Goal: Task Accomplishment & Management: Use online tool/utility

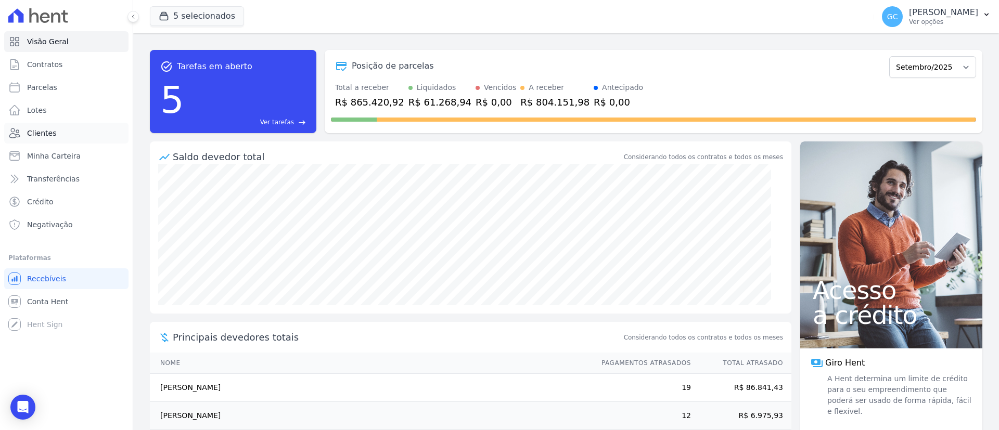
click at [43, 129] on span "Clientes" at bounding box center [41, 133] width 29 height 10
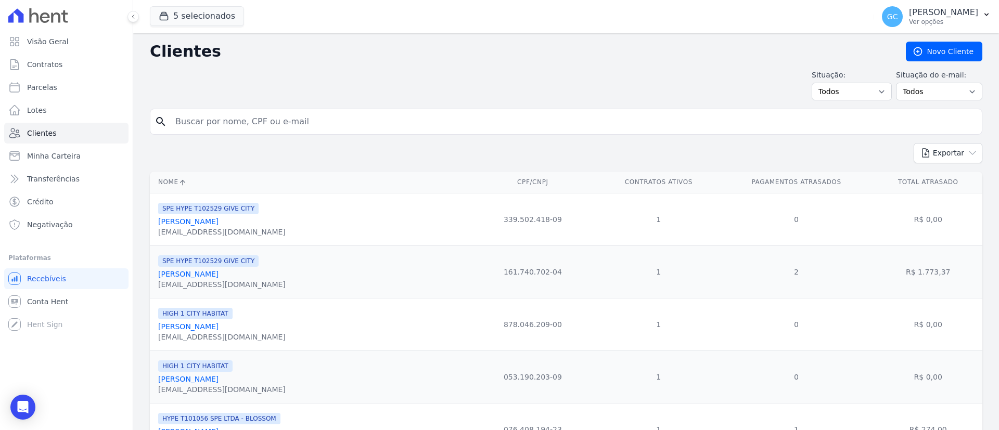
click at [272, 117] on input "search" at bounding box center [573, 121] width 809 height 21
paste input "Cfs Servicos LTDA"
type input "Cfs Servicos LTDA"
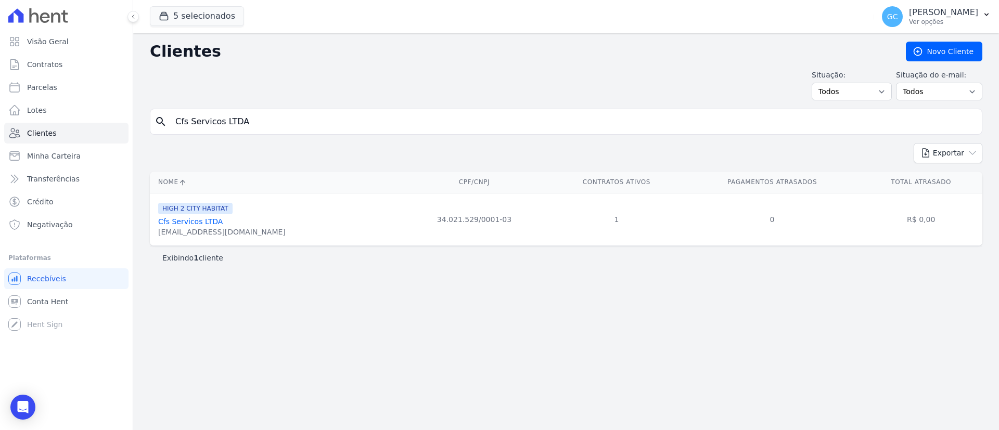
click at [205, 220] on link "Cfs Servicos LTDA" at bounding box center [190, 222] width 65 height 8
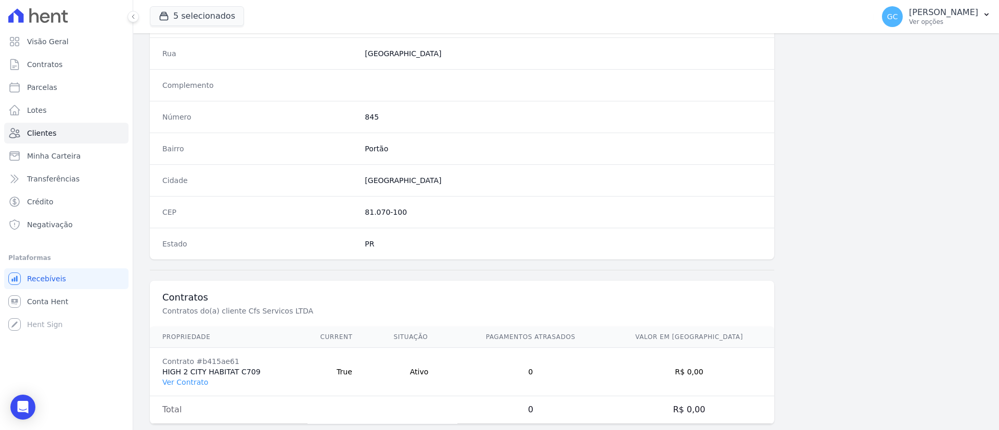
scroll to position [543, 0]
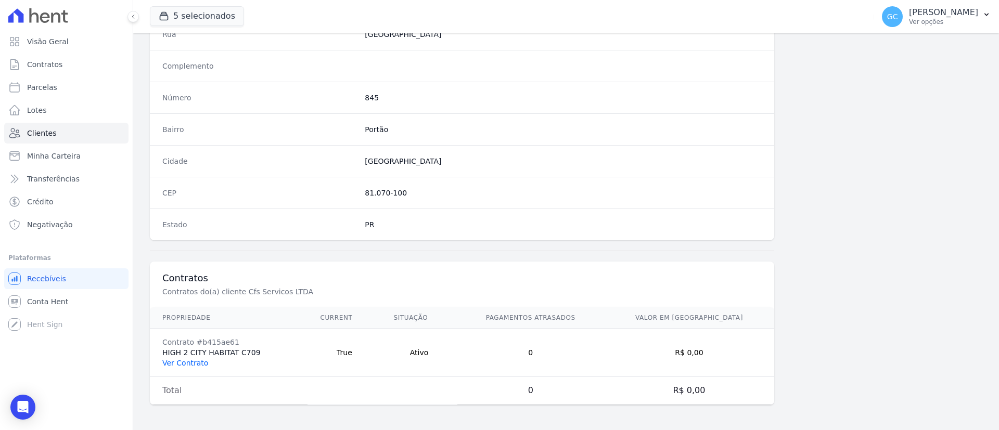
click at [195, 361] on link "Ver Contrato" at bounding box center [185, 363] width 46 height 8
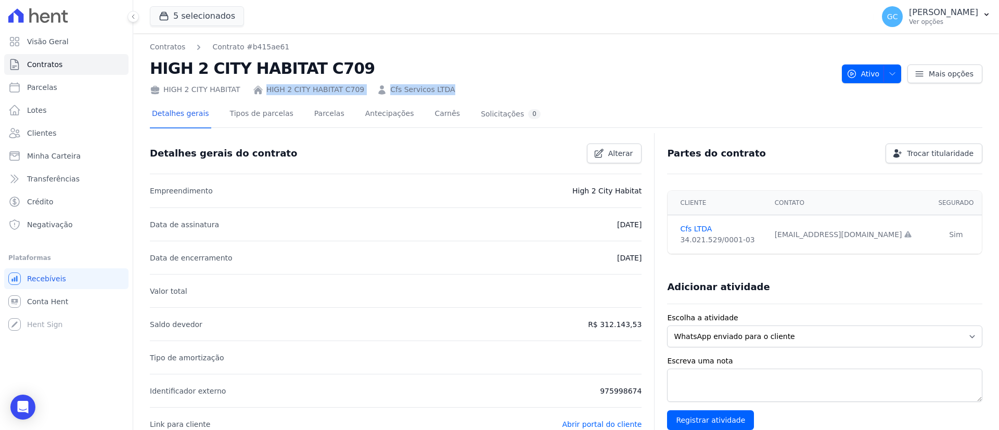
drag, startPoint x: 448, startPoint y: 86, endPoint x: 258, endPoint y: 93, distance: 190.1
click at [258, 93] on div "HIGH 2 CITY HABITAT HIGH 2 CITY HABITAT C709 Cfs Servicos LTDA" at bounding box center [492, 87] width 684 height 15
copy div "HIGH 2 CITY HABITAT C709 Cfs Servicos LTDA"
click at [314, 115] on link "Parcelas" at bounding box center [329, 115] width 34 height 28
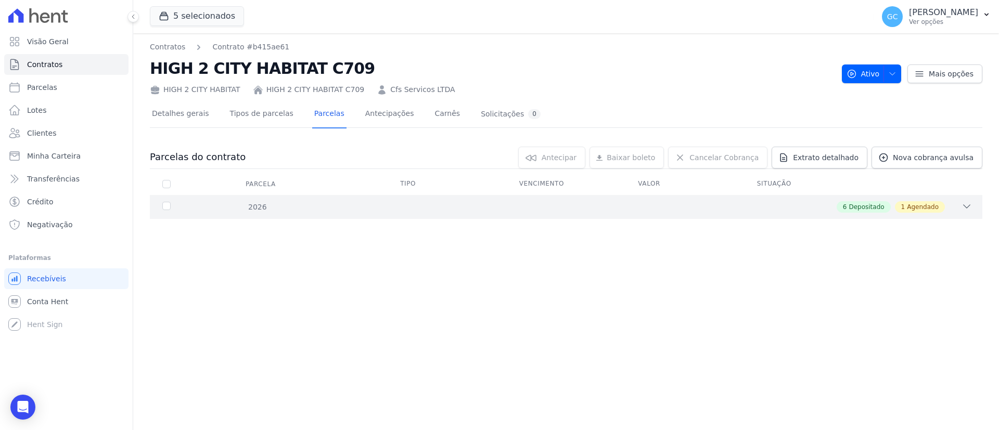
click at [231, 201] on div "2026 6 Depositado 1 Agendado" at bounding box center [566, 207] width 833 height 24
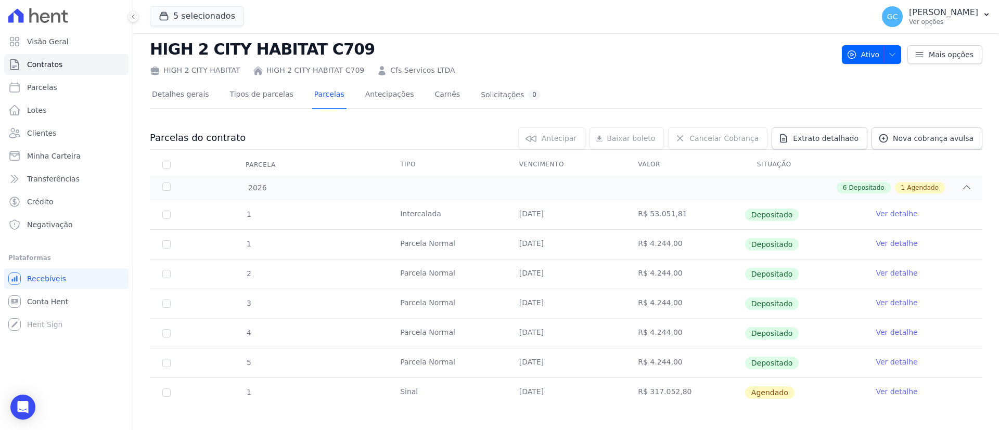
scroll to position [28, 0]
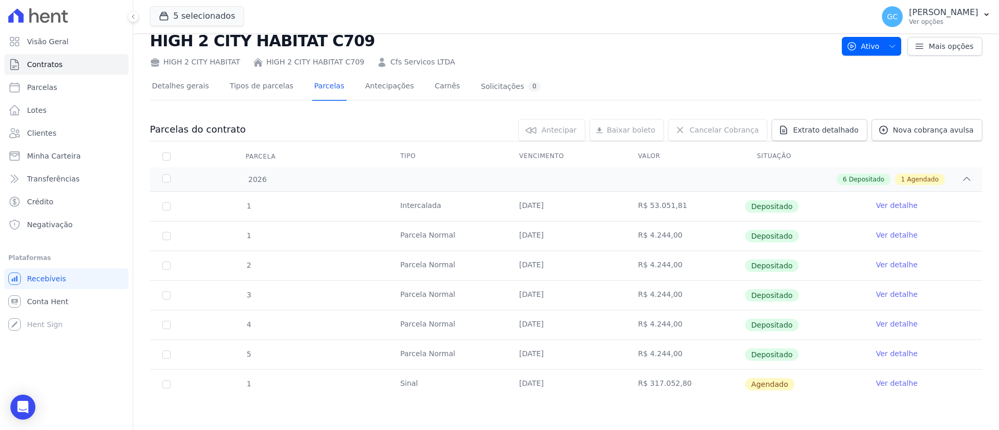
copy tr "28/08/2026 R$ 317.052,80"
drag, startPoint x: 527, startPoint y: 388, endPoint x: 709, endPoint y: 419, distance: 184.9
click at [711, 420] on div "Parcelas do contrato 0 selecionada(s) Antecipar Antecipar Renegociar Baixar bol…" at bounding box center [566, 265] width 833 height 313
click at [170, 388] on td "1" at bounding box center [166, 384] width 33 height 29
click at [164, 385] on input "checkbox" at bounding box center [166, 384] width 8 height 8
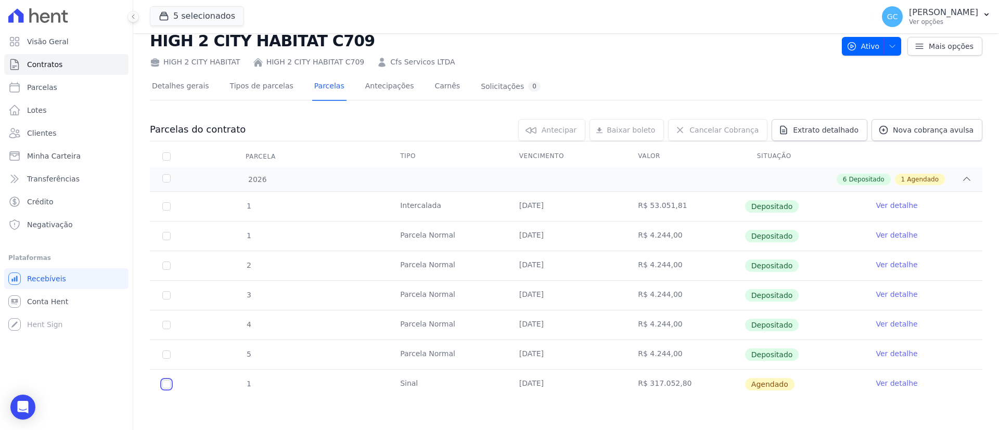
checkbox input "true"
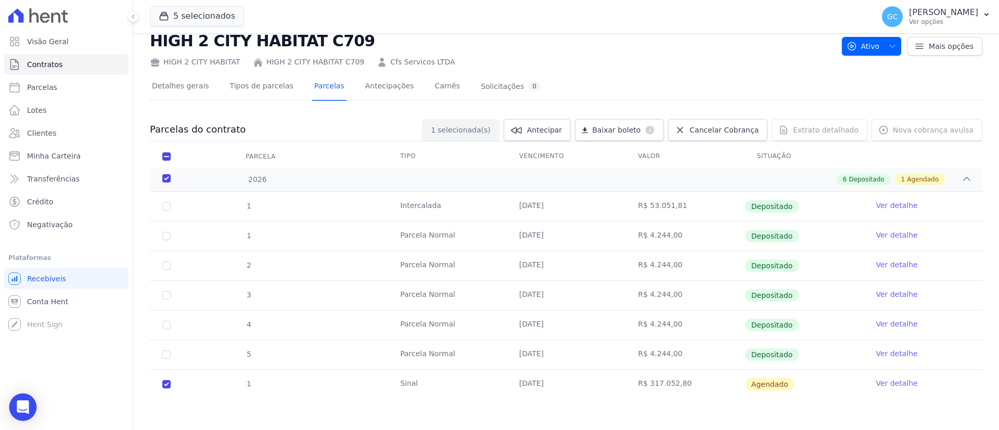
click at [24, 409] on icon "Open Intercom Messenger" at bounding box center [23, 408] width 14 height 14
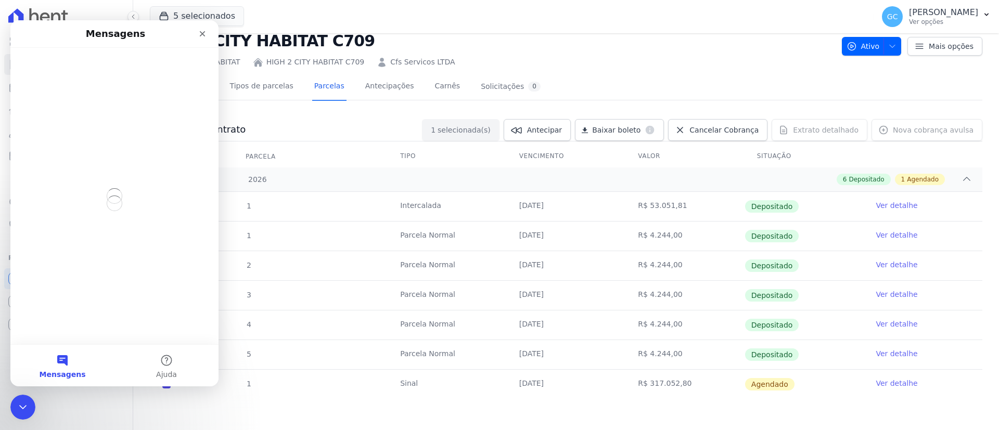
scroll to position [0, 0]
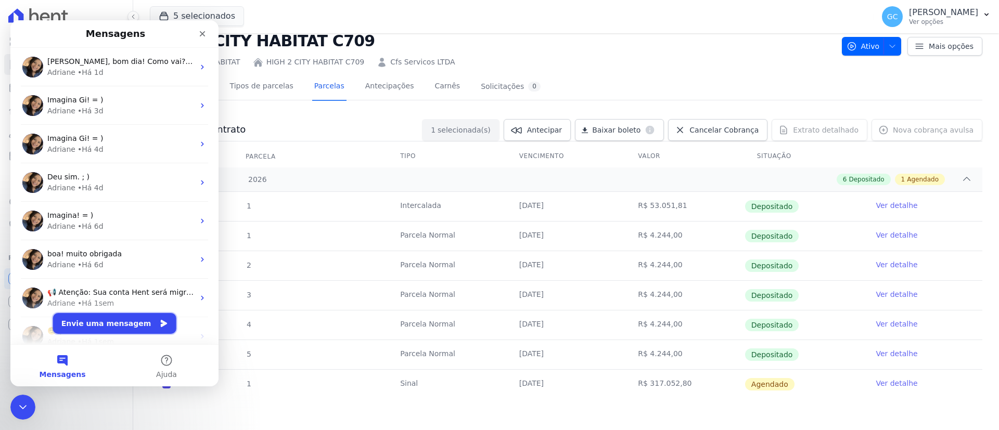
click at [116, 322] on button "Envie uma mensagem" at bounding box center [114, 323] width 123 height 21
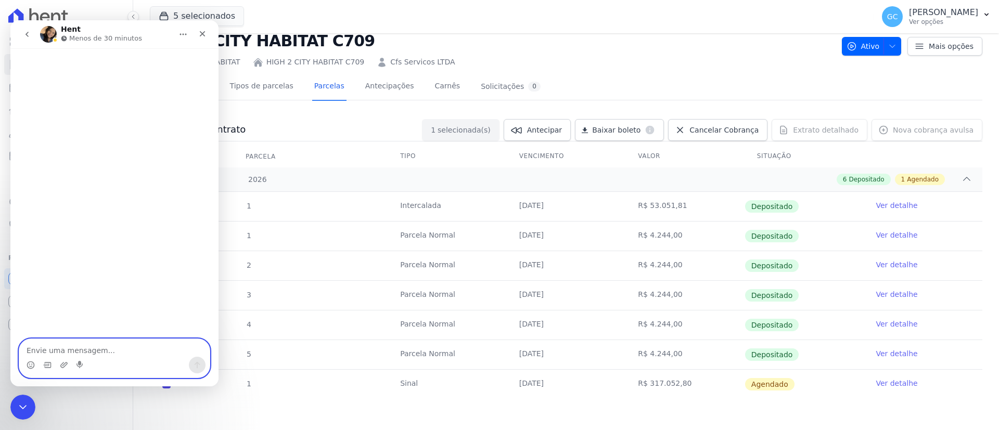
click at [84, 356] on div "Messenger da Intercom" at bounding box center [114, 358] width 190 height 39
paste textarea "Oii, Adri! Tudo bem? Você consegue me ajudar, por favor? 💙 O cliente HIGH 2 CIT…"
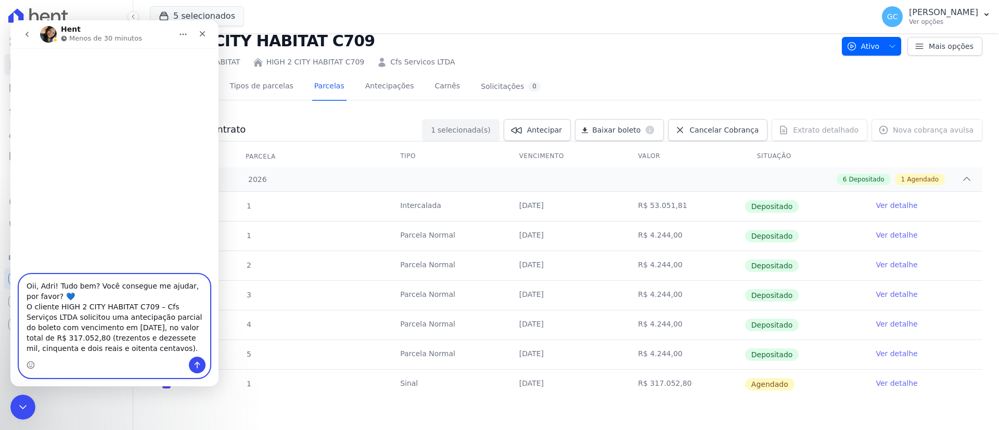
click at [74, 293] on textarea "Oii, Adri! Tudo bem? Você consegue me ajudar, por favor? 💙 O cliente HIGH 2 CIT…" at bounding box center [114, 316] width 190 height 82
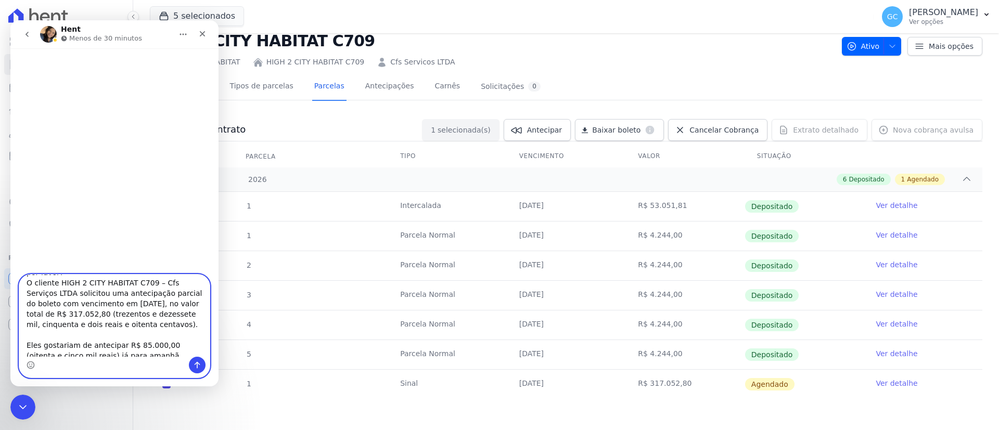
scroll to position [50, 0]
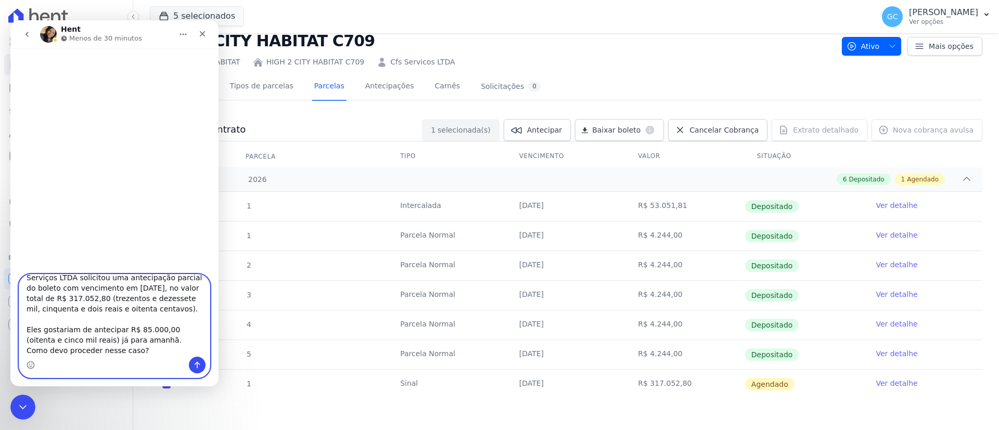
drag, startPoint x: 81, startPoint y: 340, endPoint x: 125, endPoint y: 299, distance: 60.4
click at [125, 299] on textarea "Oii, Adri! Tudo bem? Você consegue me ajudar, por favor? O cliente HIGH 2 CITY …" at bounding box center [114, 316] width 190 height 82
click at [139, 329] on textarea "Oii, Adri! Tudo bem? Você consegue me ajudar, por favor? O cliente HIGH 2 CITY …" at bounding box center [114, 316] width 190 height 82
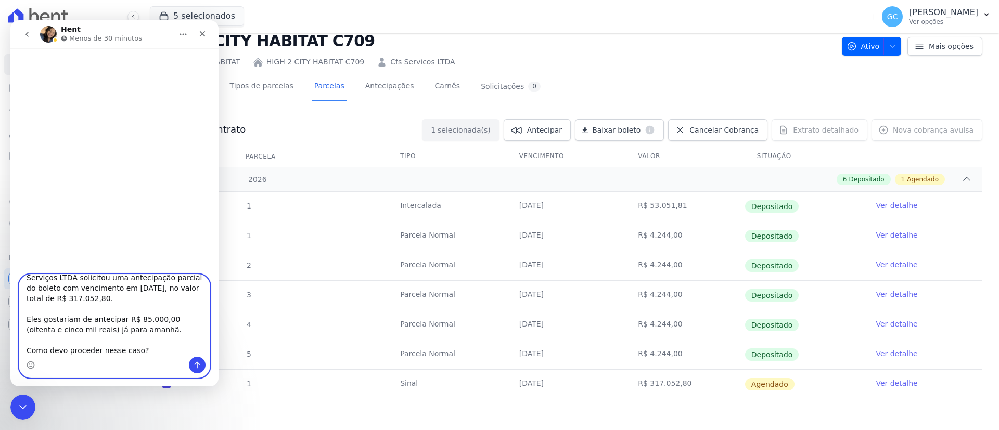
click at [146, 336] on textarea "Oii, Adri! Tudo bem? Você consegue me ajudar, por favor? O cliente HIGH 2 CITY …" at bounding box center [114, 316] width 190 height 82
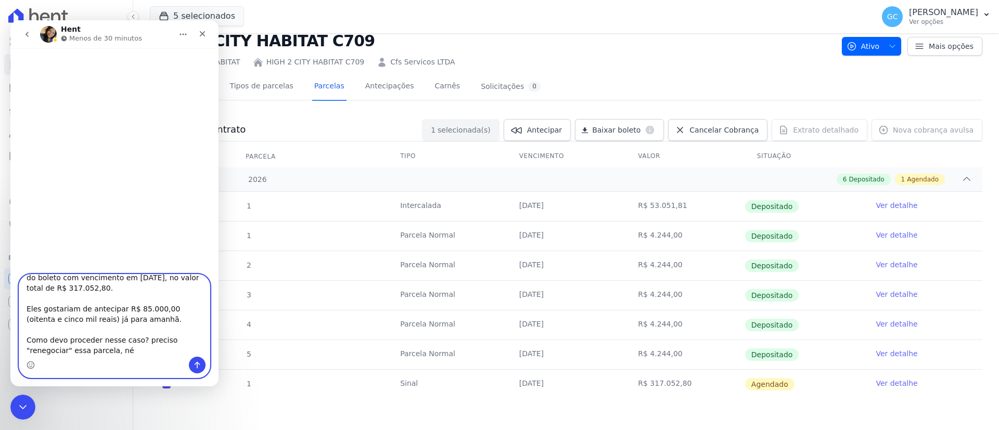
scroll to position [59, 0]
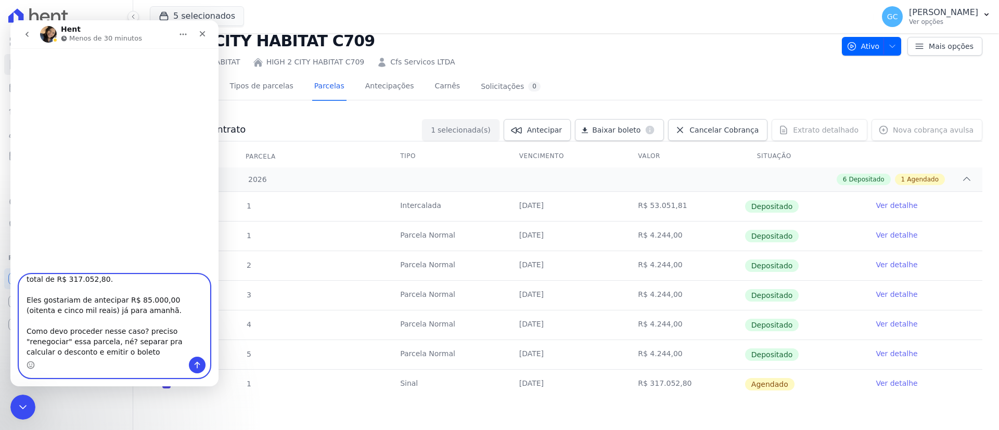
type textarea "Oii, Adri! Tudo bem? Você consegue me ajudar, por favor? O cliente HIGH 2 CITY …"
click at [197, 362] on icon "Enviar uma mensagem" at bounding box center [197, 365] width 8 height 8
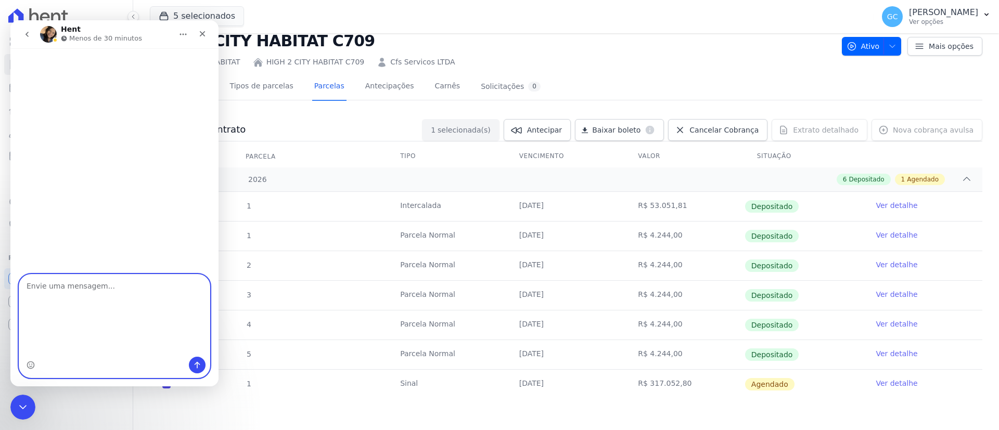
scroll to position [0, 0]
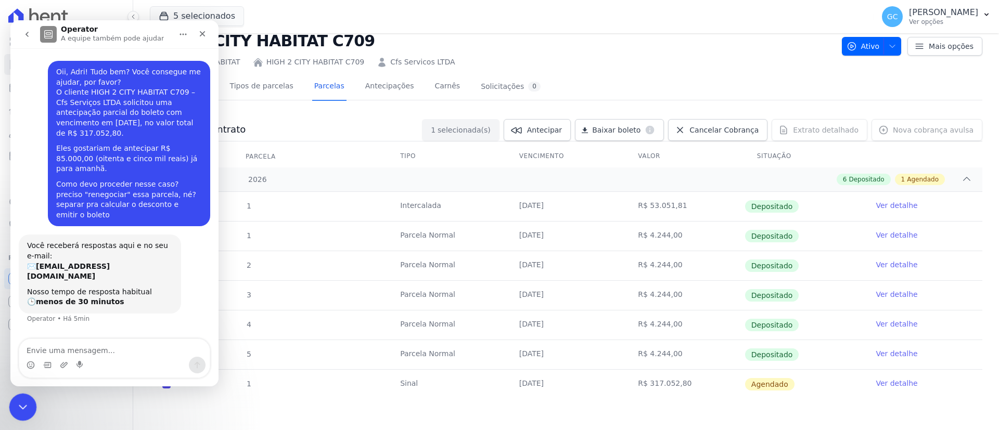
click at [25, 399] on div "Encerramento do Messenger da Intercom" at bounding box center [21, 405] width 25 height 25
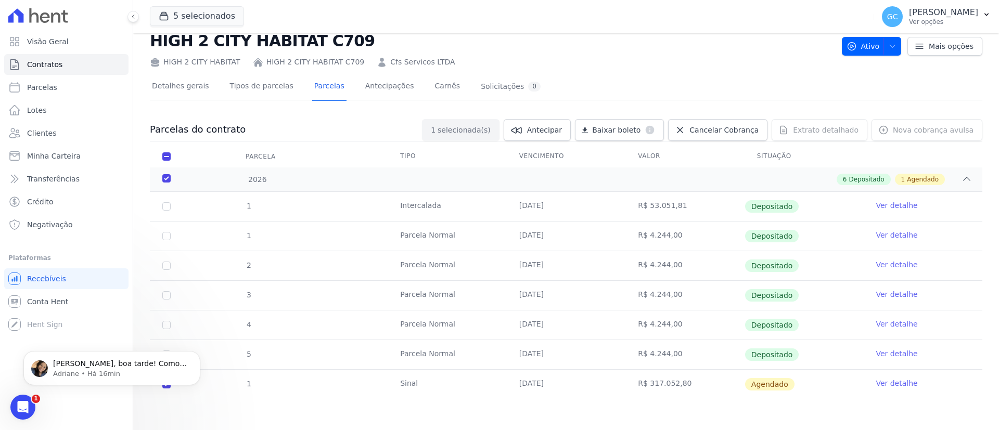
scroll to position [77, 0]
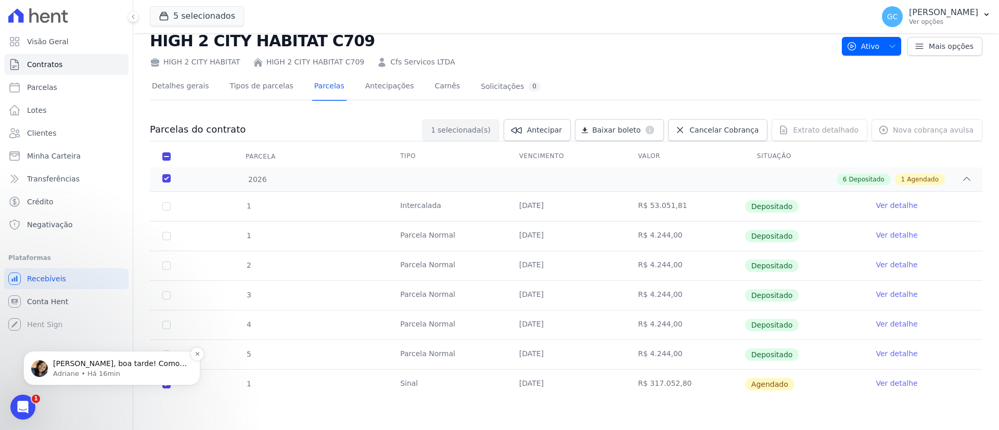
click at [96, 365] on p "Olá Giovana, boa tarde! Como vai? Gi, poderá antecipar e calcular o desconto. P…" at bounding box center [120, 364] width 134 height 10
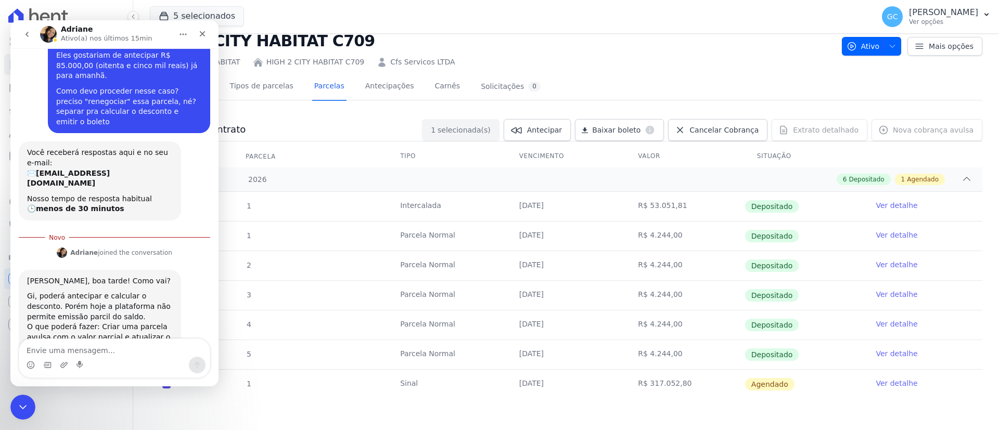
scroll to position [94, 0]
click at [138, 349] on textarea "Envie uma mensagem..." at bounding box center [114, 348] width 190 height 18
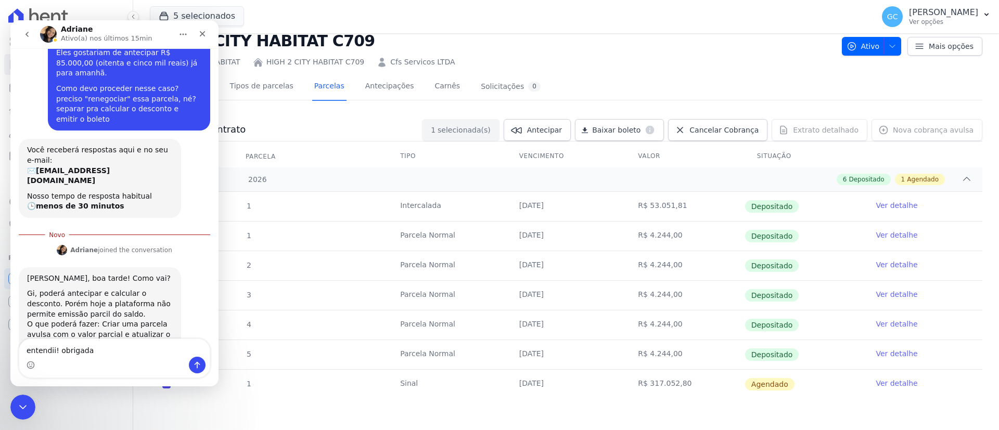
type textarea "entendii! [GEOGRAPHIC_DATA]"
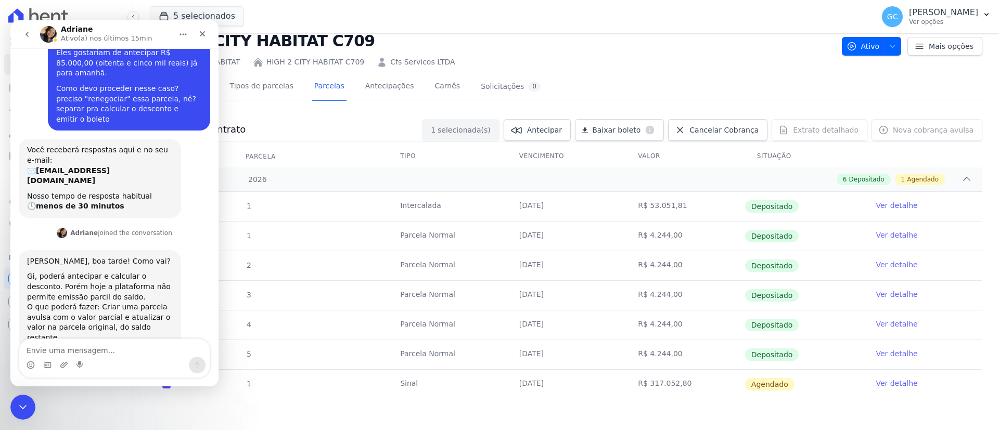
scroll to position [108, 0]
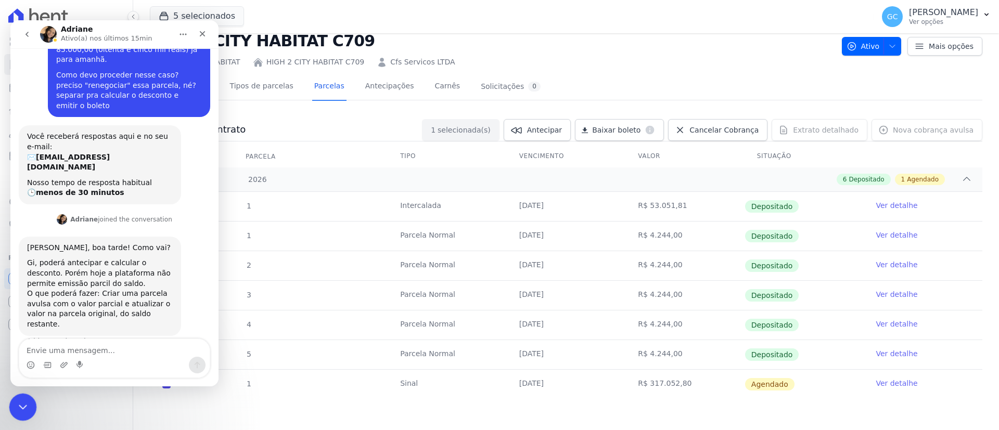
click at [18, 398] on div "Encerramento do Messenger da Intercom" at bounding box center [21, 405] width 25 height 25
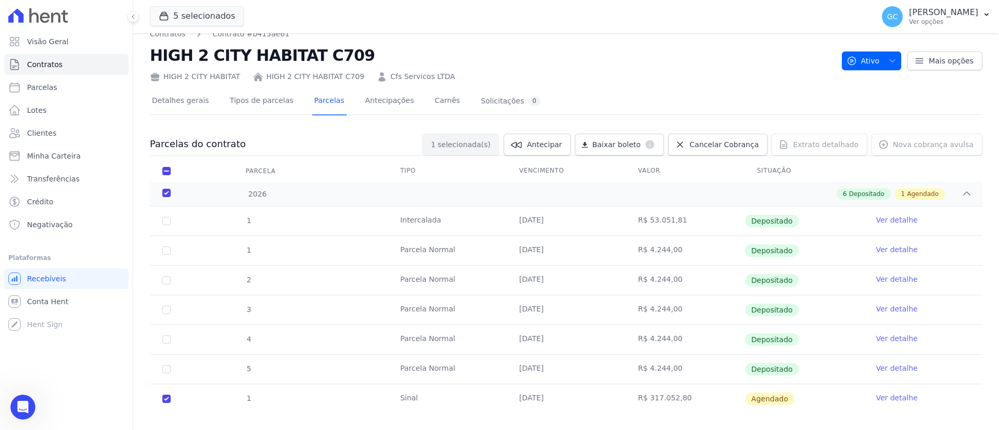
scroll to position [0, 0]
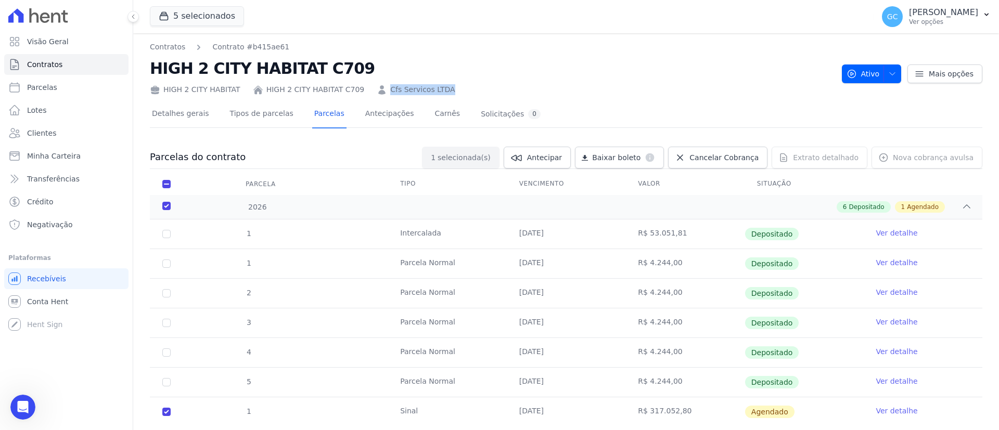
copy link "Cfs Servicos LTDA"
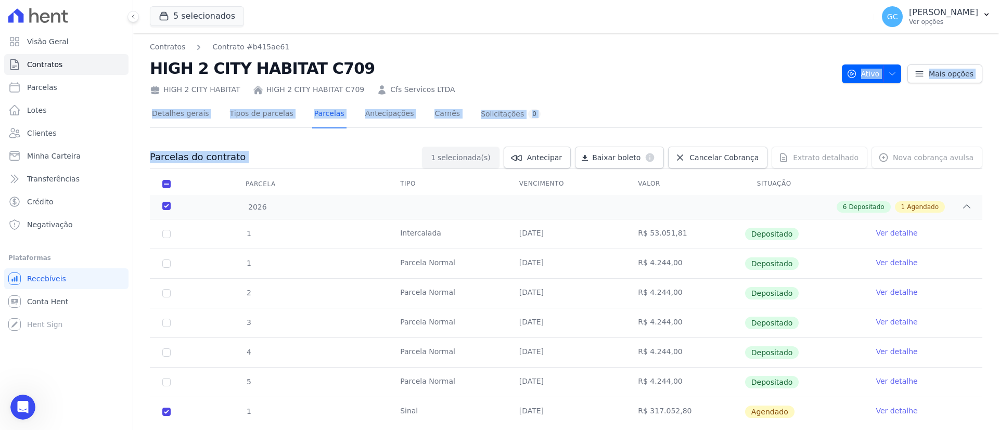
drag, startPoint x: 423, startPoint y: 88, endPoint x: 415, endPoint y: 169, distance: 80.6
click at [415, 169] on div "Contratos Contrato #b415ae61 HIGH 2 CITY HABITAT C709 HIGH 2 CITY HABITAT HIGH …" at bounding box center [566, 245] width 866 height 425
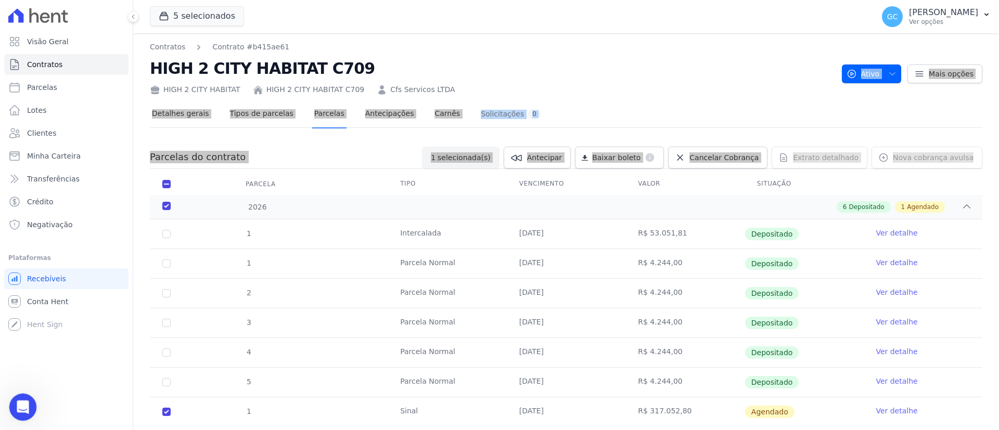
click at [21, 404] on icon "Abertura do Messenger da Intercom" at bounding box center [21, 406] width 17 height 17
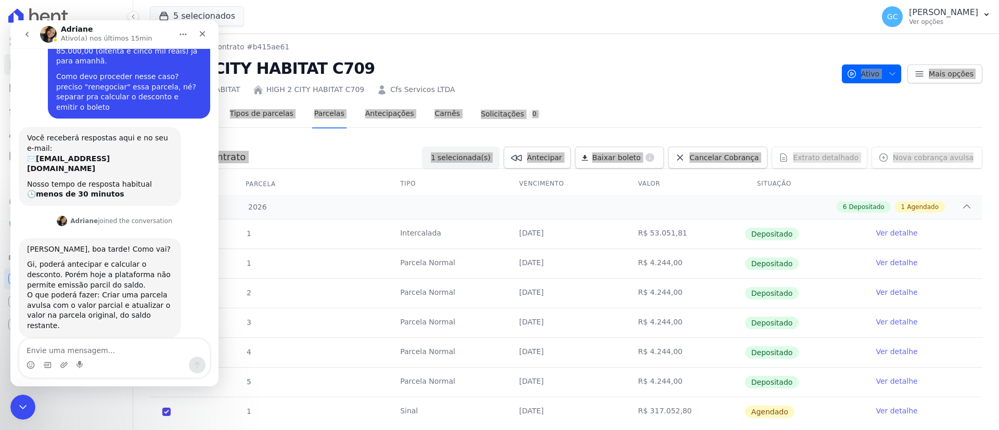
scroll to position [30, 0]
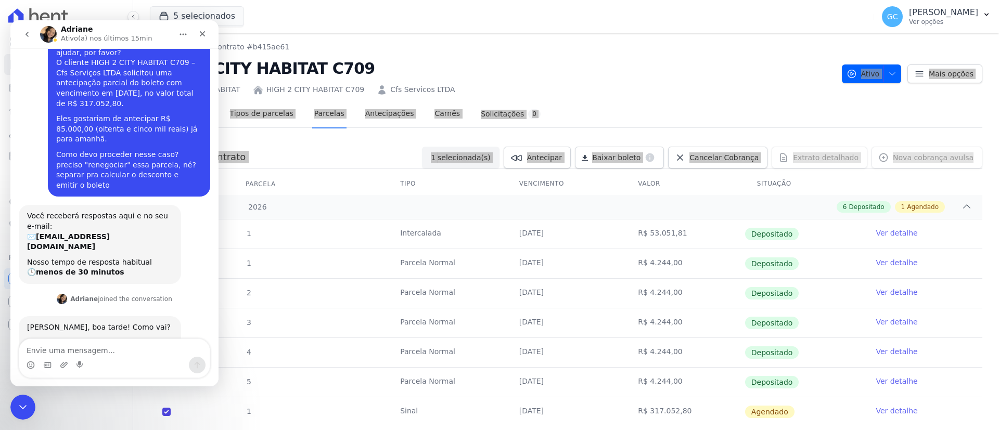
click at [150, 114] on div "Eles gostariam de antecipar R$ 85.000,00 (oitenta e cinco mil reais) já para am…" at bounding box center [129, 129] width 146 height 31
drag, startPoint x: 150, startPoint y: 106, endPoint x: 167, endPoint y: 106, distance: 16.7
click at [167, 114] on div "Eles gostariam de antecipar R$ 85.000,00 (oitenta e cinco mil reais) já para am…" at bounding box center [129, 129] width 146 height 31
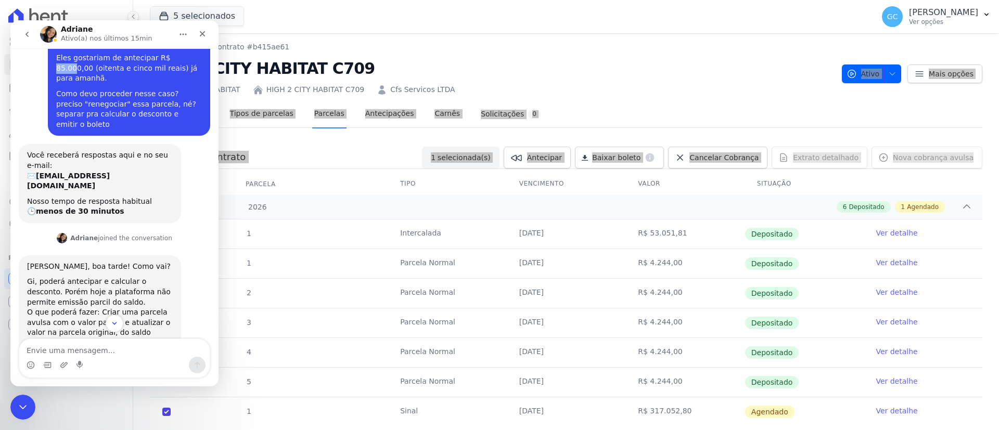
scroll to position [108, 0]
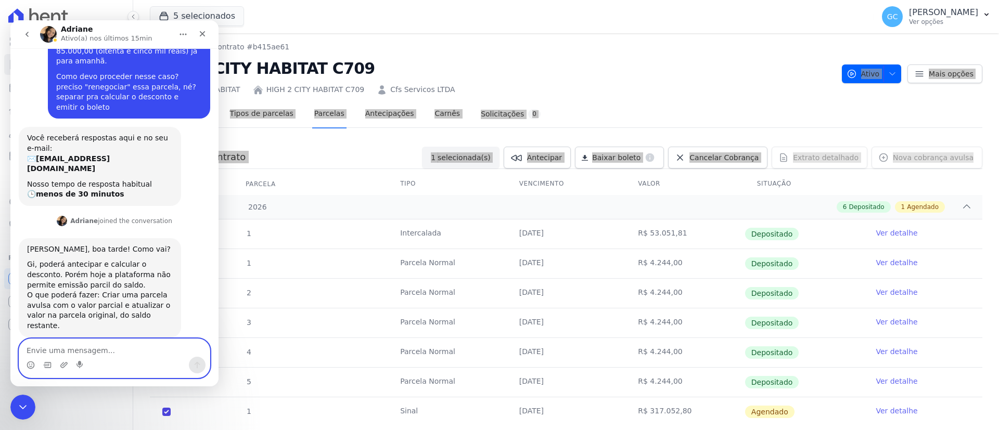
click at [116, 350] on textarea "Envie uma mensagem..." at bounding box center [114, 348] width 190 height 18
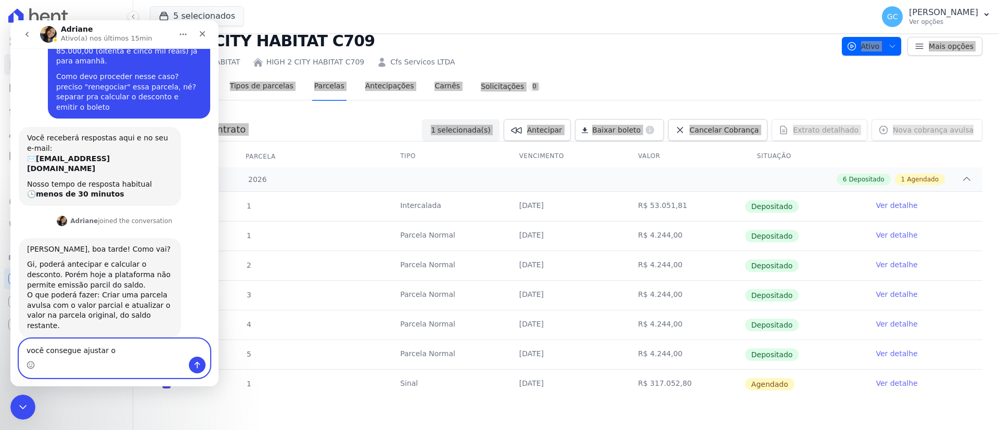
type textarea "você consegue ajustar o"
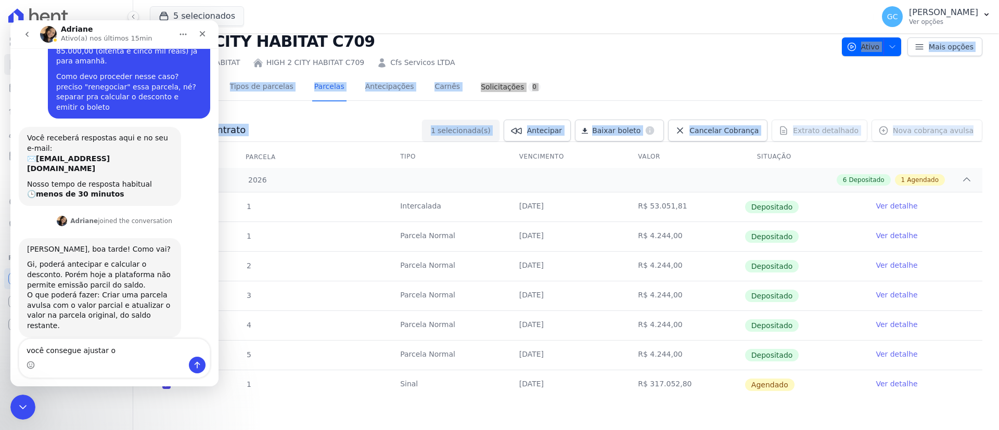
scroll to position [27, 0]
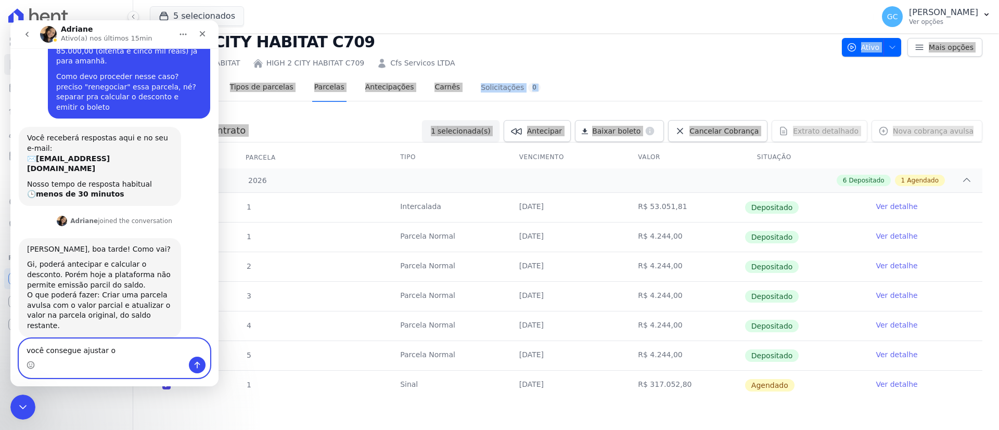
drag, startPoint x: 135, startPoint y: 348, endPoint x: 0, endPoint y: 330, distance: 135.9
click html "Adriane Ativo(a) nos últimos 15min Oii, Adri! Tudo bem? Você consegue me ajudar…"
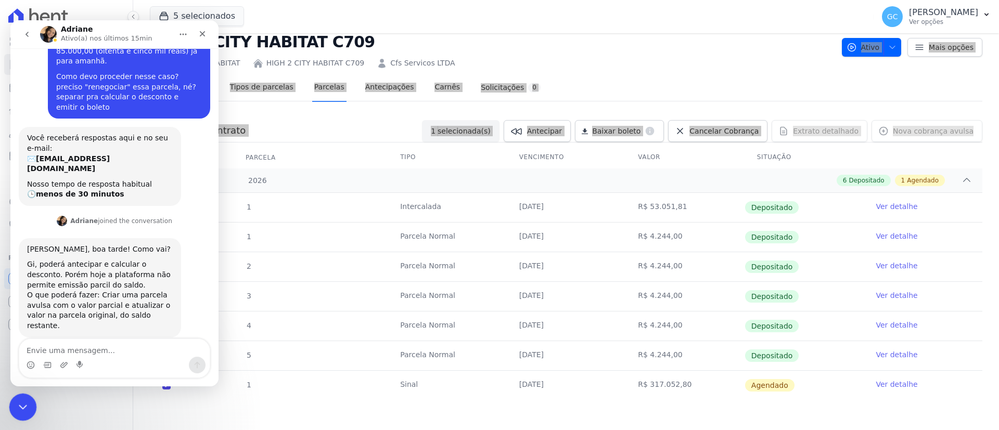
click at [14, 398] on div "Encerramento do Messenger da Intercom" at bounding box center [21, 405] width 25 height 25
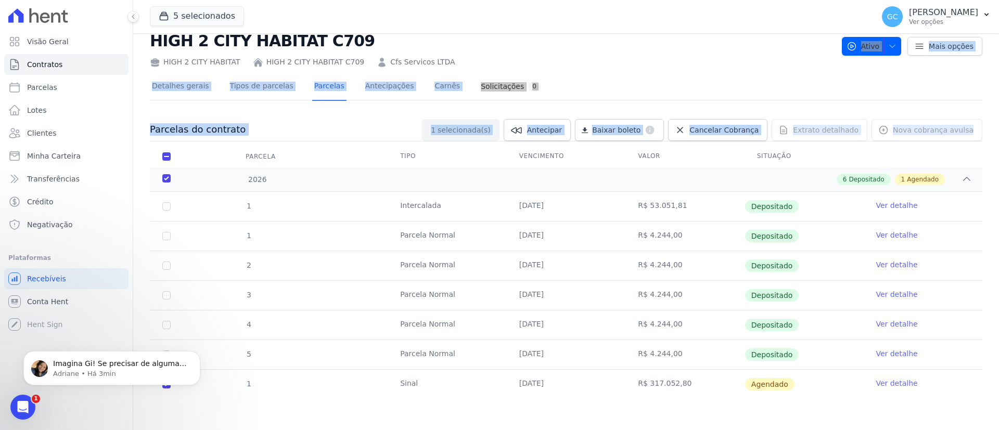
scroll to position [27, 0]
click at [963, 94] on div "Detalhes gerais Tipos de parcelas Parcelas Antecipações Carnês Solicitações 0" at bounding box center [566, 87] width 833 height 26
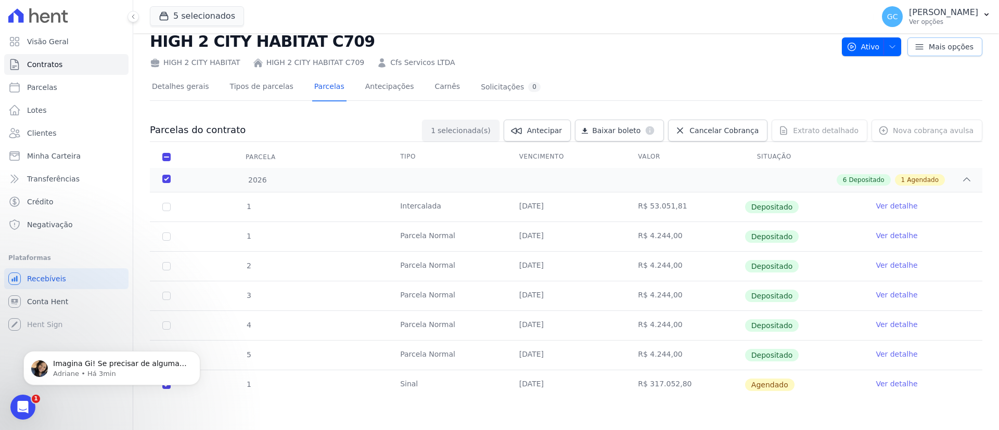
click at [933, 45] on span "Mais opções" at bounding box center [951, 47] width 45 height 10
click at [713, 71] on div "Detalhes gerais Tipos de parcelas Parcelas Antecipações Carnês Solicitações 0 P…" at bounding box center [566, 245] width 833 height 354
click at [888, 48] on icon "button" at bounding box center [892, 47] width 8 height 8
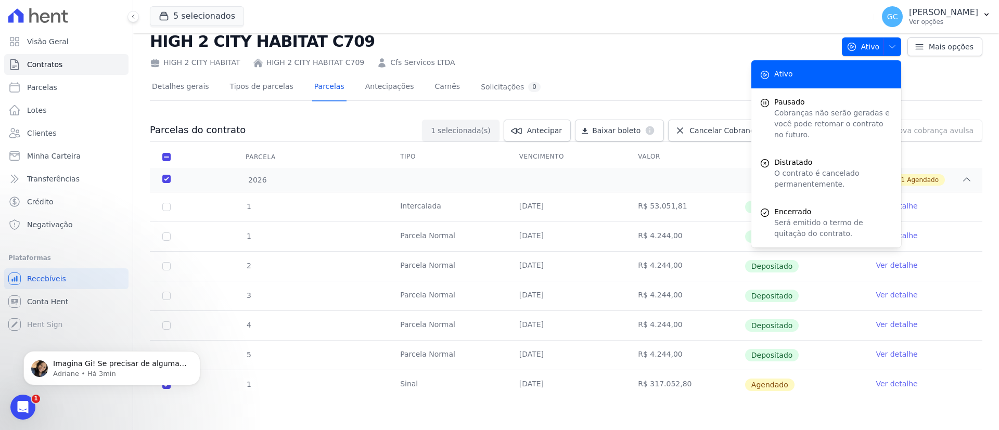
click at [596, 64] on div "HIGH 2 CITY HABITAT HIGH 2 CITY HABITAT C709 Cfs Servicos LTDA" at bounding box center [492, 60] width 684 height 15
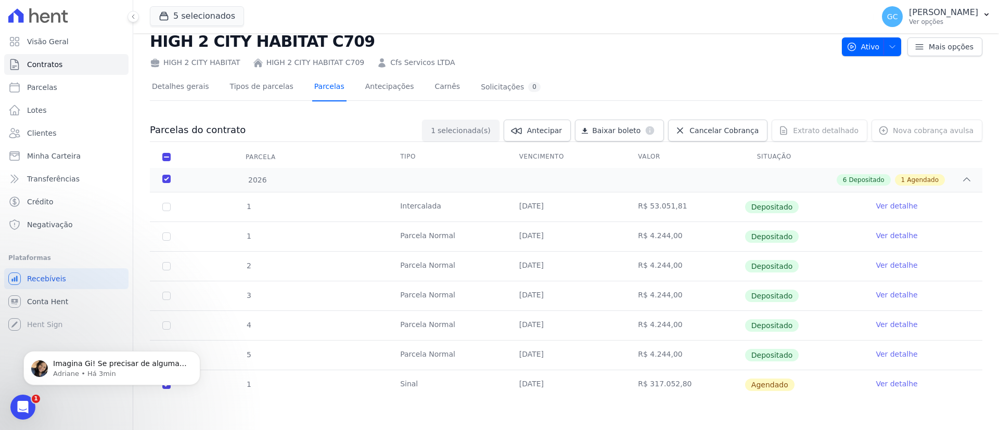
click at [312, 93] on link "Parcelas" at bounding box center [329, 88] width 34 height 28
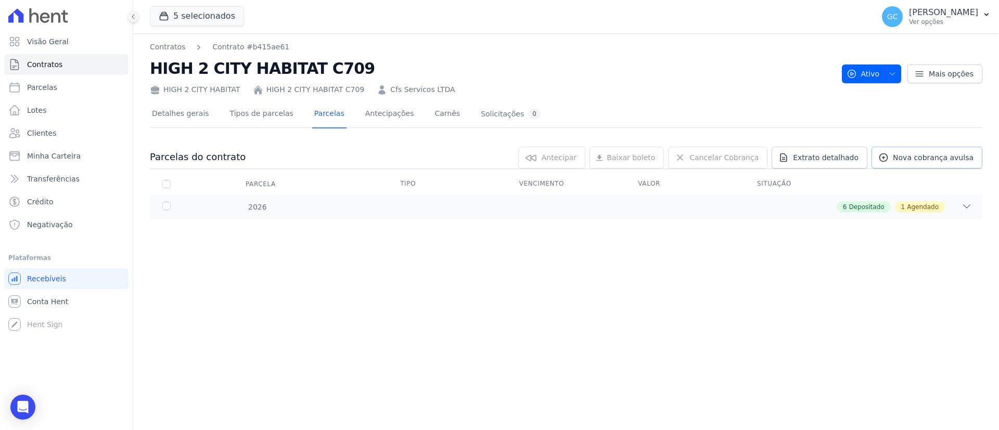
click at [967, 157] on span "Nova cobrança avulsa" at bounding box center [933, 157] width 81 height 10
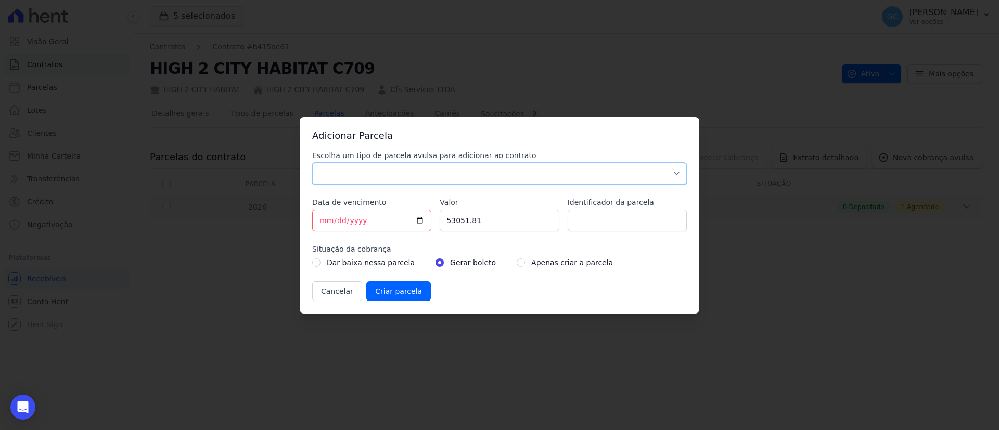
click at [468, 179] on select "Parcela Normal Sinal Caução Intercalada Chaves Pré Chaves Pós Chaves Taxas Quit…" at bounding box center [499, 174] width 375 height 22
select select "standard"
click at [312, 163] on select "Parcela Normal Sinal Caução Intercalada Chaves Pré Chaves Pós Chaves Taxas Quit…" at bounding box center [499, 174] width 375 height 22
drag, startPoint x: 486, startPoint y: 223, endPoint x: 418, endPoint y: 219, distance: 67.8
click at [418, 219] on div "Escolha um tipo de parcela avulsa para adicionar ao contrato Parcela Normal Sin…" at bounding box center [499, 225] width 375 height 151
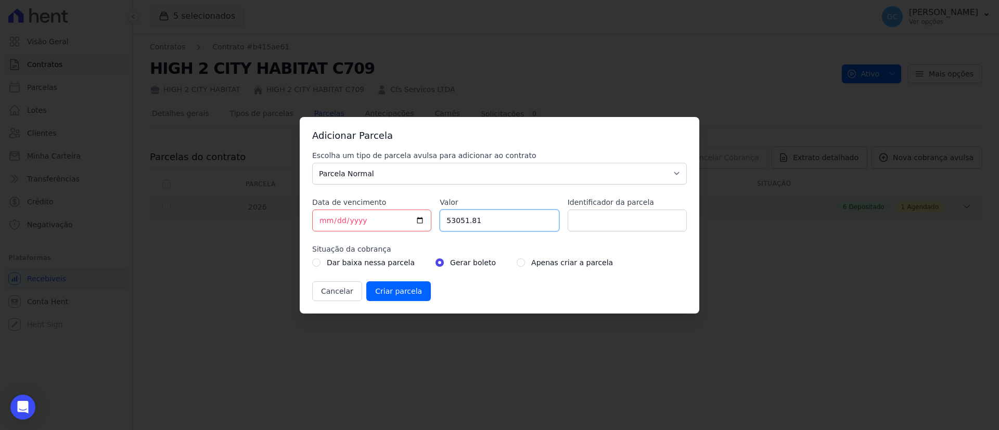
paste input "85.70000"
drag, startPoint x: 456, startPoint y: 219, endPoint x: 472, endPoint y: 238, distance: 24.8
click at [456, 219] on input "85.70000" at bounding box center [499, 221] width 119 height 22
drag, startPoint x: 478, startPoint y: 218, endPoint x: 437, endPoint y: 222, distance: 41.4
click at [437, 221] on div "Escolha um tipo de parcela avulsa para adicionar ao contrato Parcela Normal Sin…" at bounding box center [499, 225] width 375 height 151
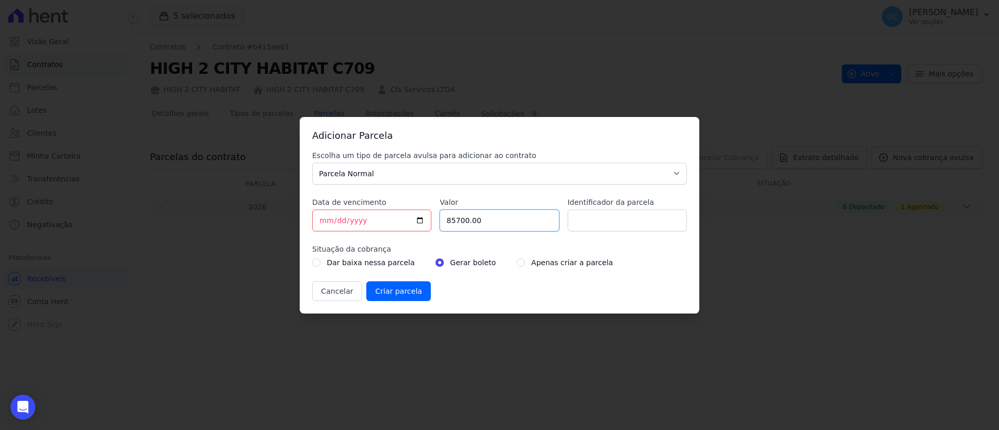
type input "85700.00"
click at [618, 211] on input "Identificador da parcela" at bounding box center [627, 221] width 119 height 22
click at [517, 261] on input "radio" at bounding box center [521, 263] width 8 height 8
radio input "true"
click at [417, 289] on input "Criar parcela" at bounding box center [398, 292] width 65 height 20
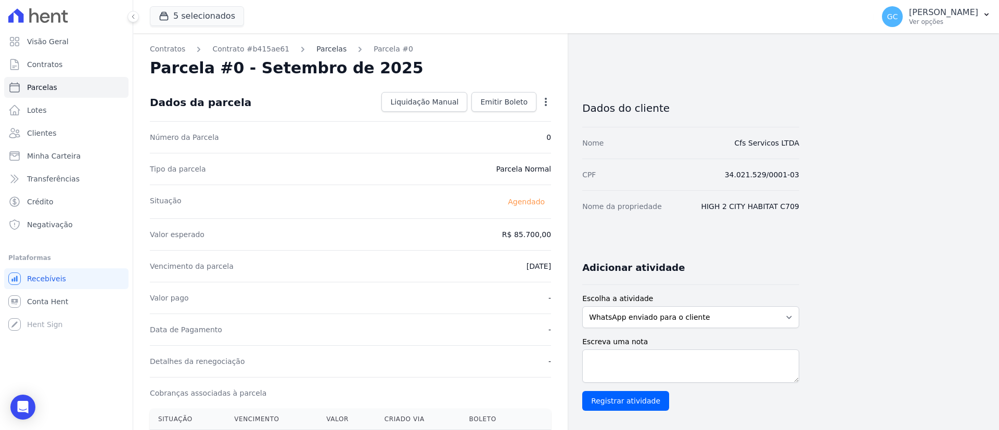
click at [323, 44] on link "Parcelas" at bounding box center [331, 49] width 30 height 11
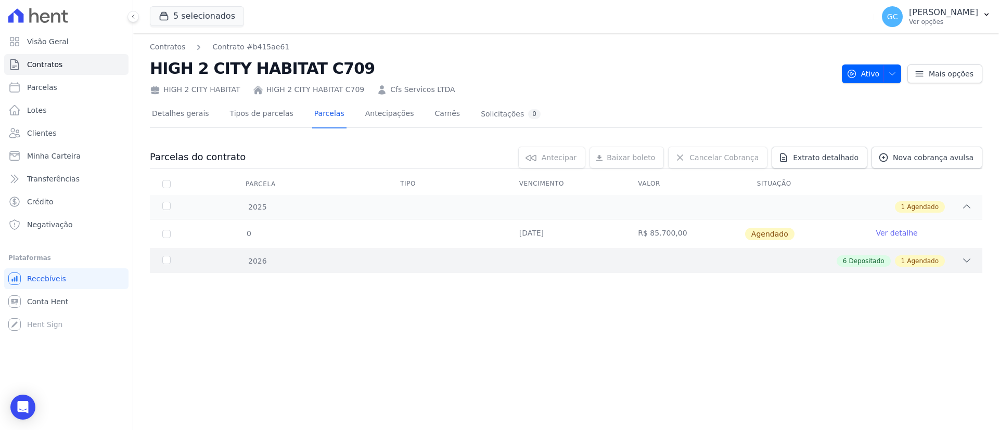
click at [209, 262] on div "2026" at bounding box center [197, 261] width 75 height 11
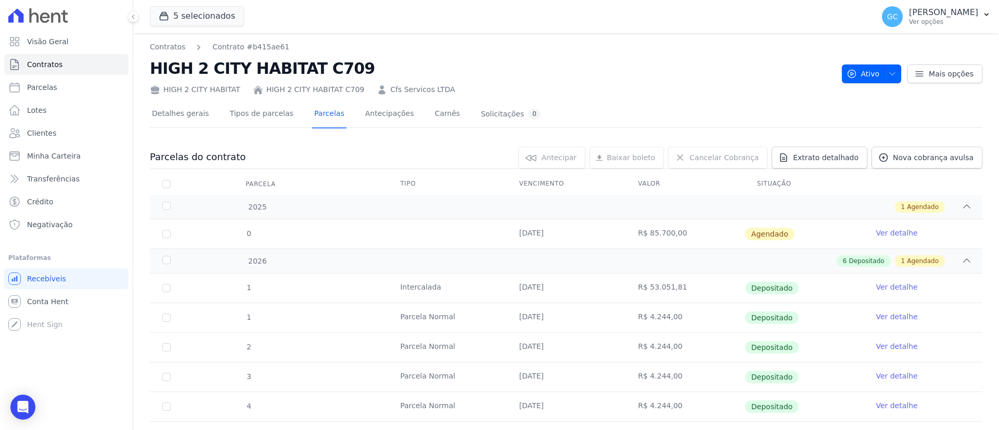
click at [546, 233] on td "02/09/2025" at bounding box center [566, 234] width 119 height 29
click at [881, 230] on link "Ver detalhe" at bounding box center [897, 233] width 42 height 10
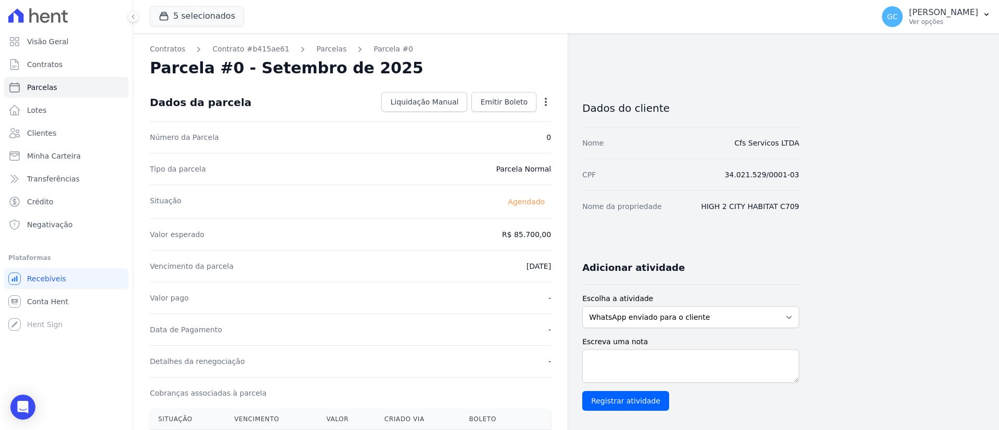
click at [547, 103] on icon "button" at bounding box center [546, 102] width 10 height 10
click at [509, 114] on link "Alterar" at bounding box center [501, 116] width 92 height 19
click at [510, 255] on input "[DATE]" at bounding box center [510, 265] width 82 height 22
type input "2025-09-28"
type input "2026-08-28"
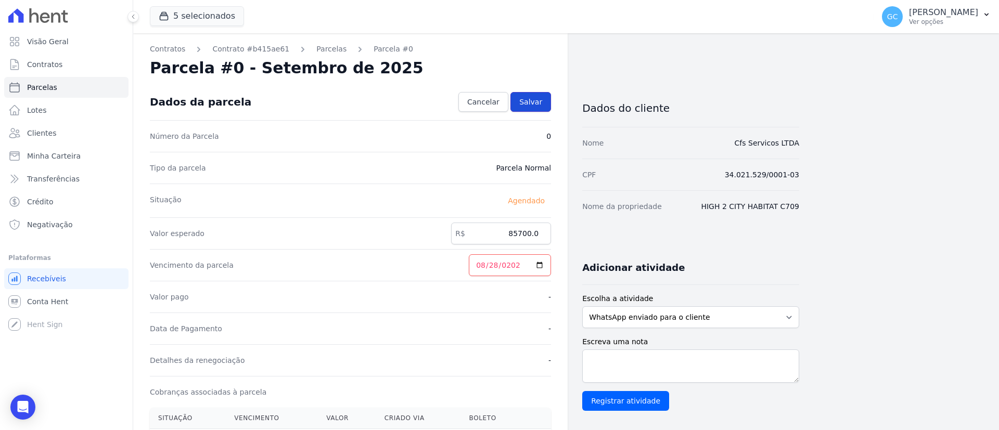
click at [536, 95] on link "Salvar" at bounding box center [531, 102] width 41 height 20
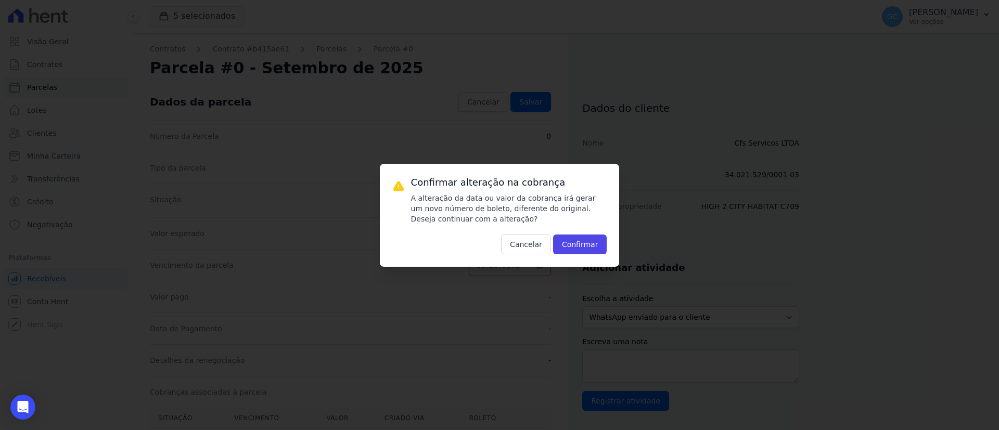
click at [585, 229] on div "Confirmar alteração na cobrança A alteração da data ou valor da cobrança irá ge…" at bounding box center [509, 215] width 196 height 78
click at [591, 246] on button "Confirmar" at bounding box center [580, 245] width 54 height 20
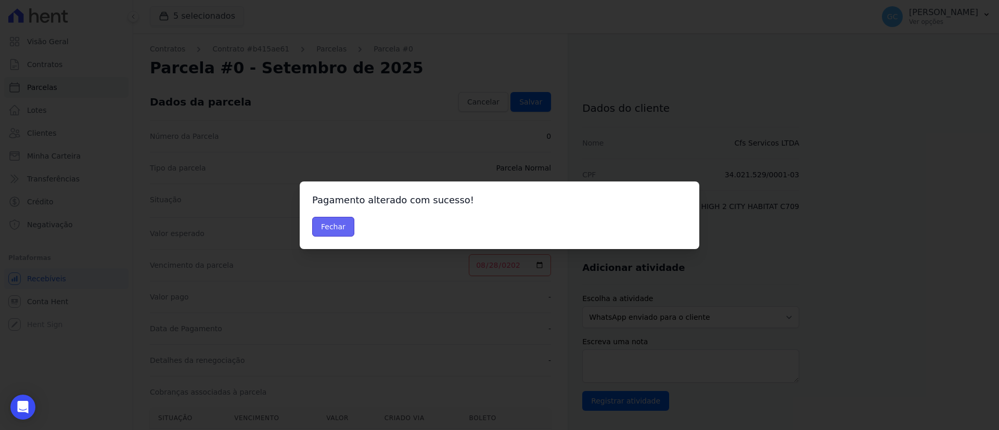
click at [338, 231] on button "Fechar" at bounding box center [333, 227] width 42 height 20
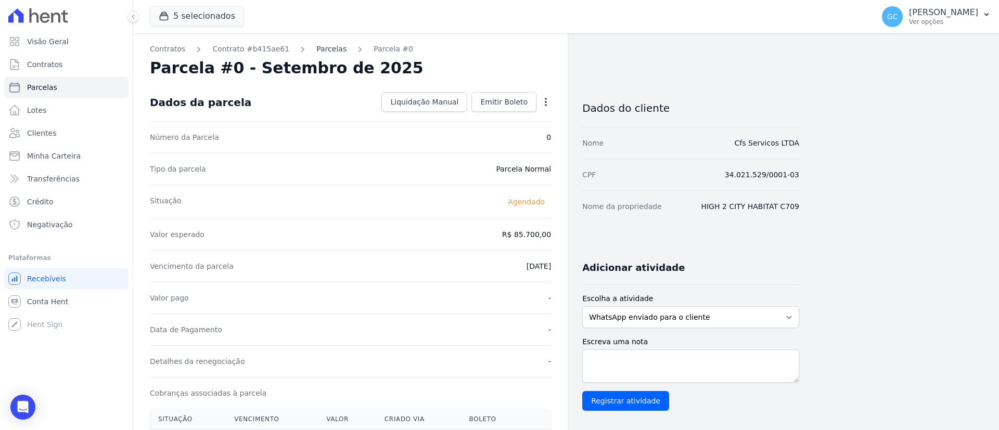
click at [319, 53] on link "Parcelas" at bounding box center [331, 49] width 30 height 11
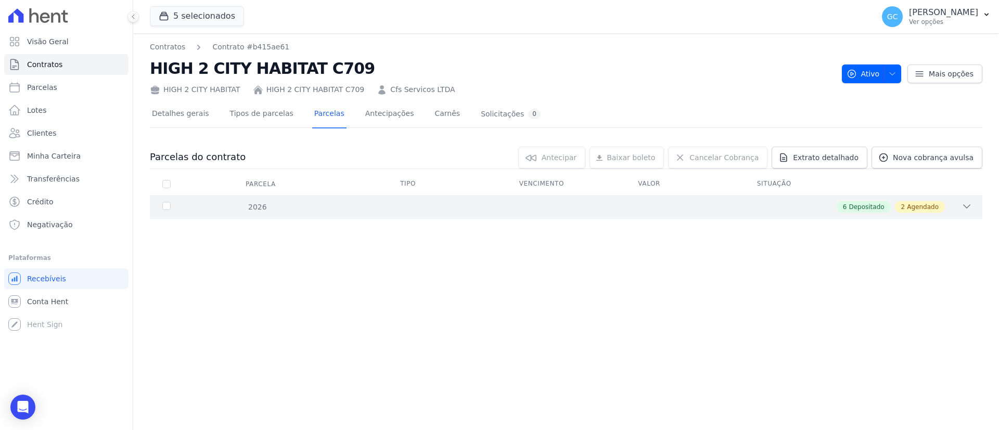
click at [318, 212] on div "6 Depositado 2 Agendado" at bounding box center [607, 206] width 730 height 11
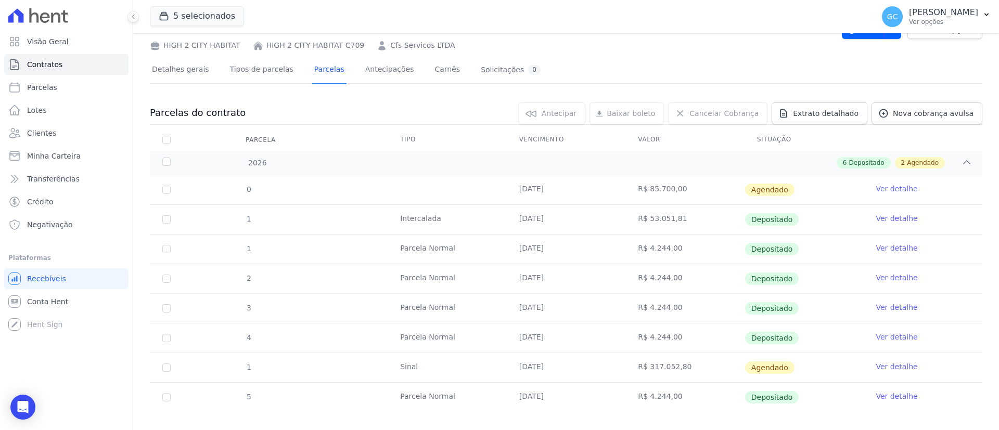
scroll to position [57, 0]
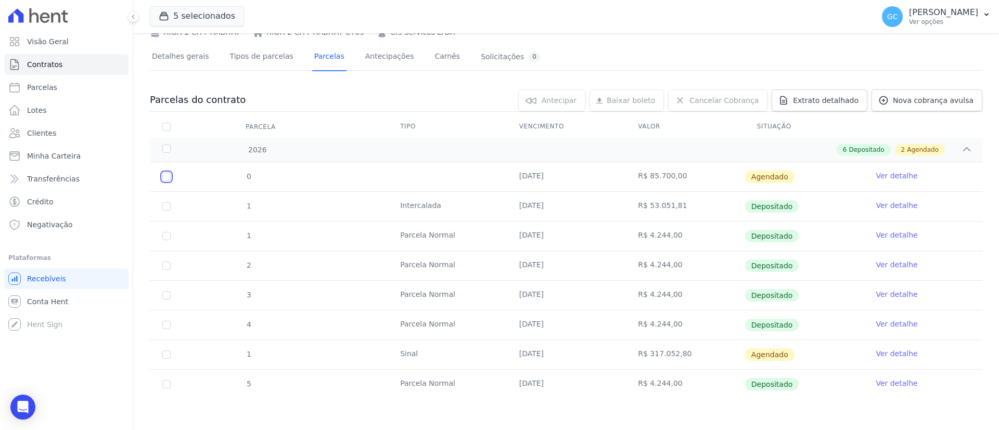
click at [165, 178] on input "checkbox" at bounding box center [166, 177] width 8 height 8
checkbox input "true"
click at [562, 100] on span "Antecipar" at bounding box center [544, 100] width 35 height 10
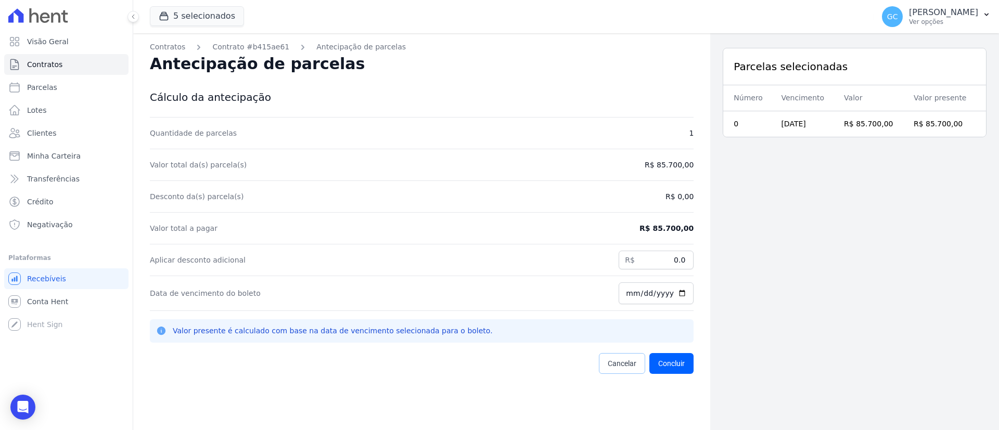
click at [613, 372] on link "Cancelar" at bounding box center [622, 363] width 46 height 21
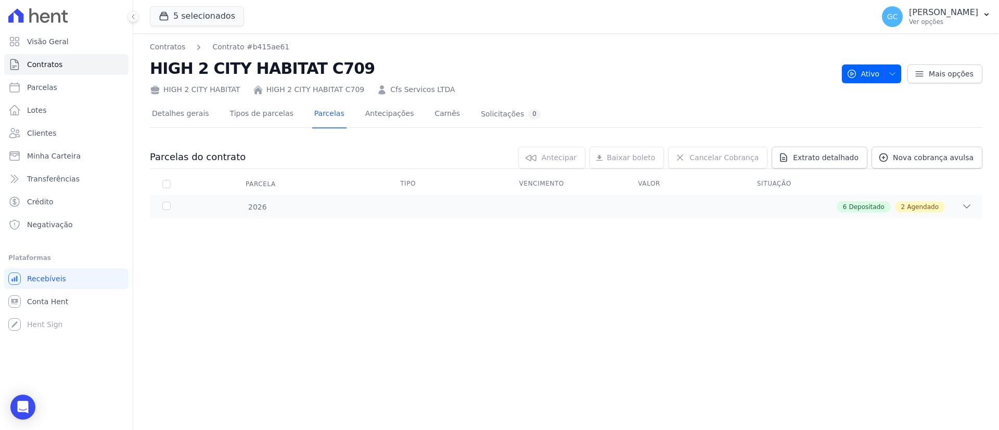
click at [433, 215] on div "2026 6 Depositado 2 Agendado" at bounding box center [566, 207] width 833 height 24
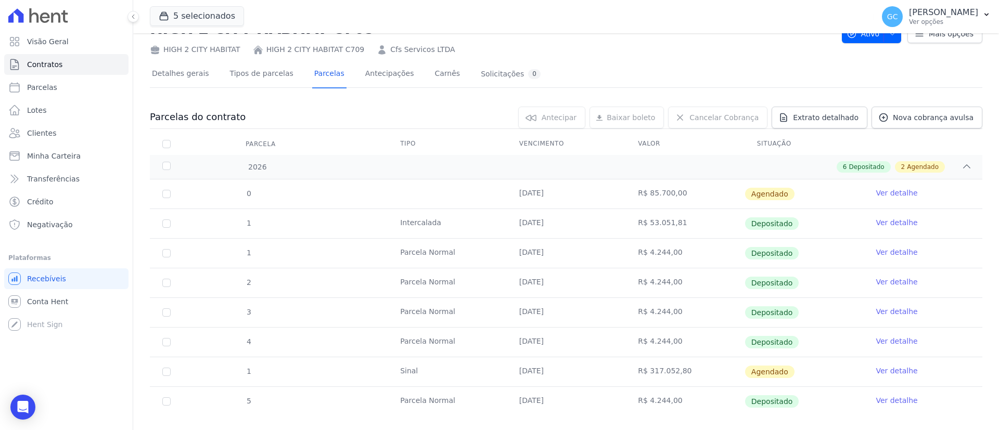
scroll to position [57, 0]
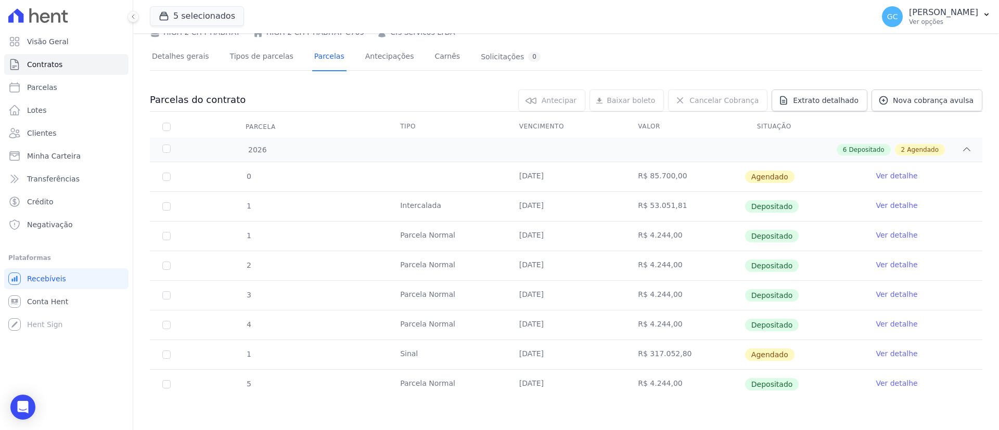
click at [675, 177] on td "R$ 85.700,00" at bounding box center [685, 176] width 119 height 29
click at [873, 181] on td "Ver detalhe" at bounding box center [922, 176] width 119 height 29
click at [19, 410] on icon "Open Intercom Messenger" at bounding box center [23, 408] width 12 height 14
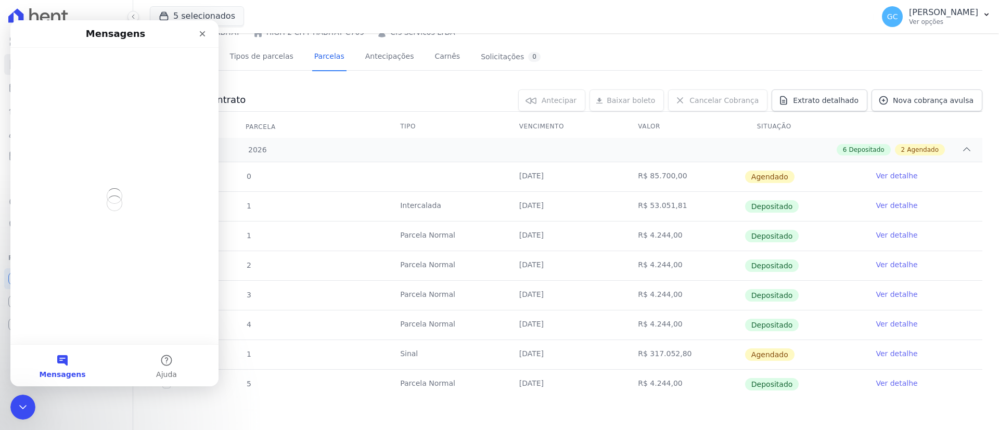
scroll to position [0, 0]
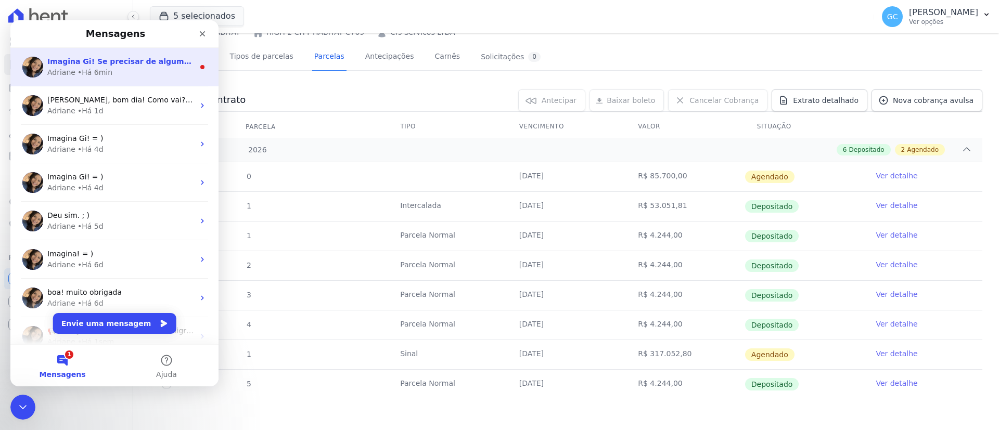
click at [106, 66] on span "Imagina Gi! Se precisar de alguma ajuda durante o processo, ou para descartar a…" at bounding box center [291, 61] width 489 height 8
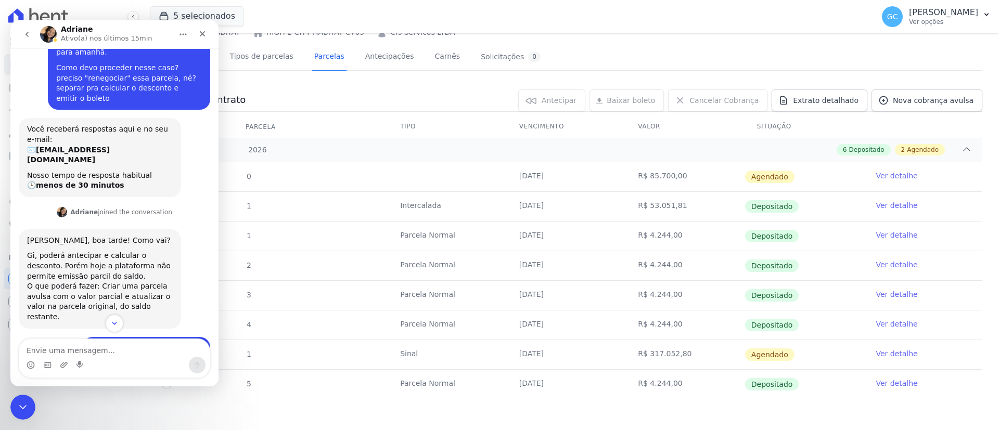
scroll to position [159, 0]
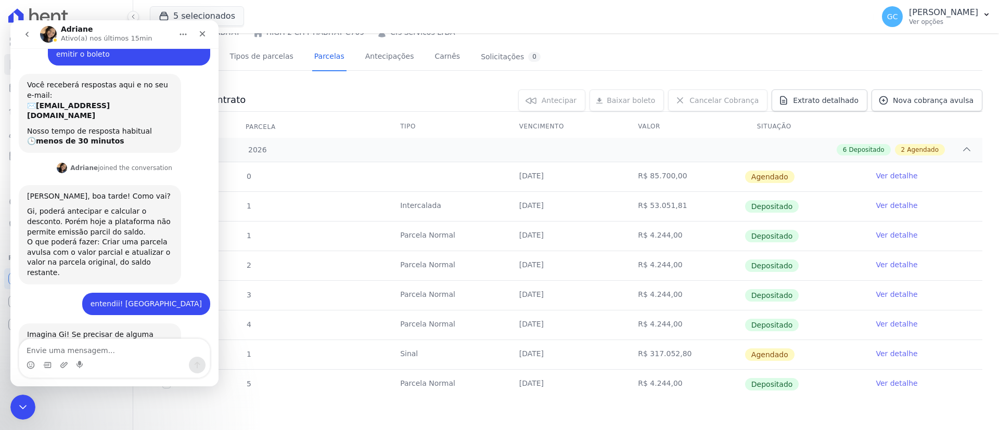
click at [84, 350] on textarea "Envie uma mensagem..." at bounding box center [114, 348] width 190 height 18
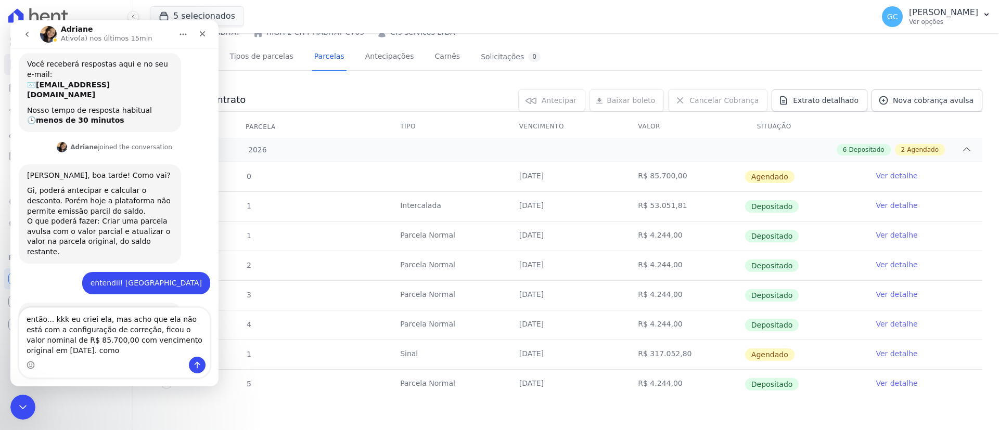
scroll to position [190, 0]
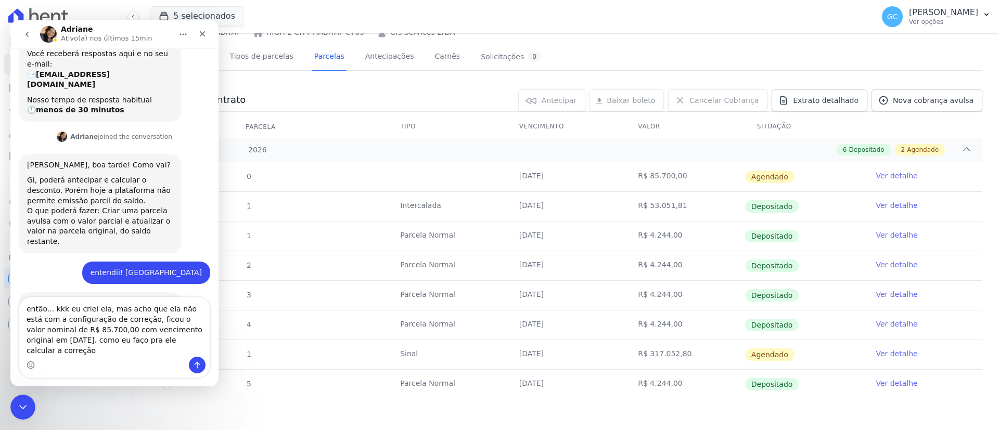
type textarea "então... kkk eu criei ela, mas acho que ela não está com a configuração de corr…"
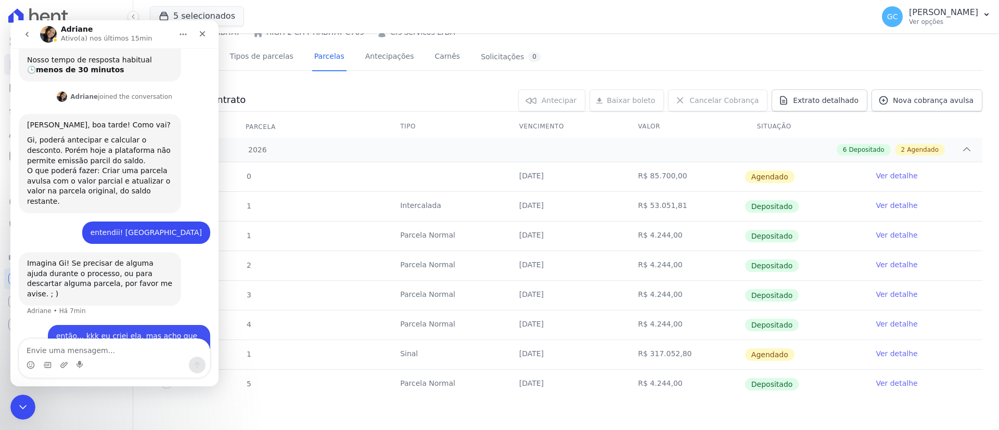
scroll to position [231, 0]
click at [27, 401] on icon "Encerramento do Messenger da Intercom" at bounding box center [21, 406] width 12 height 12
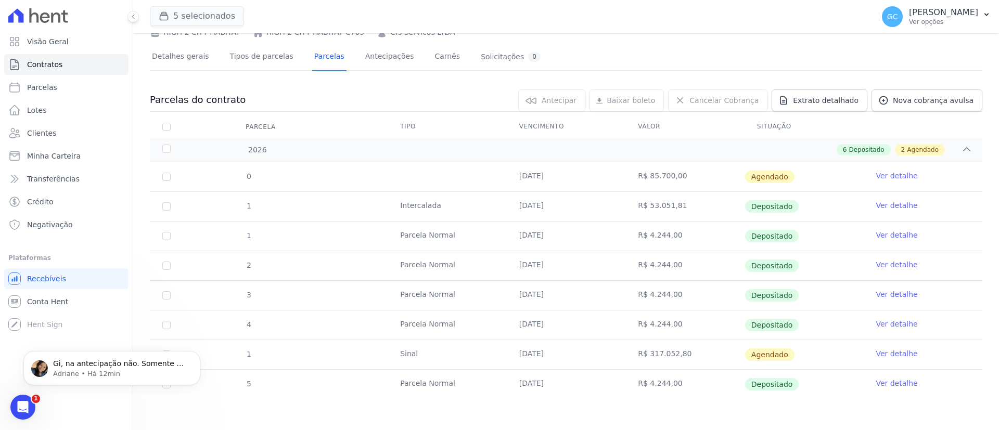
scroll to position [0, 0]
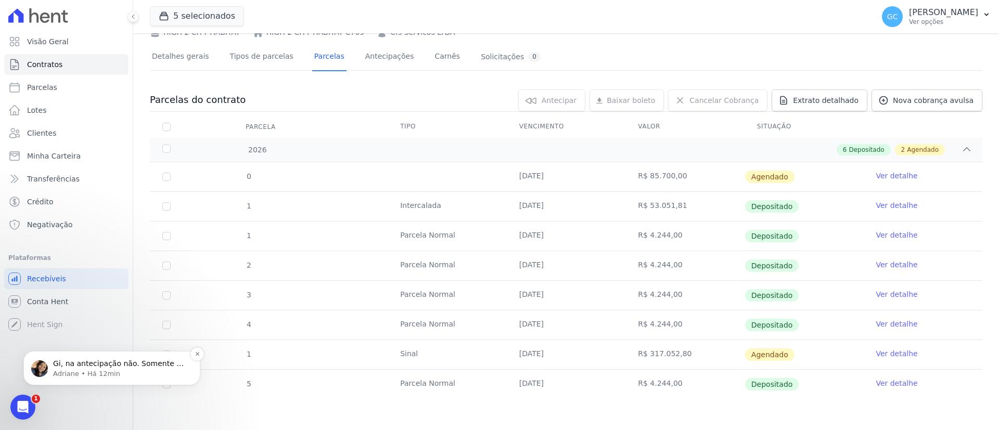
click at [88, 367] on p "Gi, na antecipação não. Somente na renegociação é possível incluir a correção." at bounding box center [120, 364] width 134 height 10
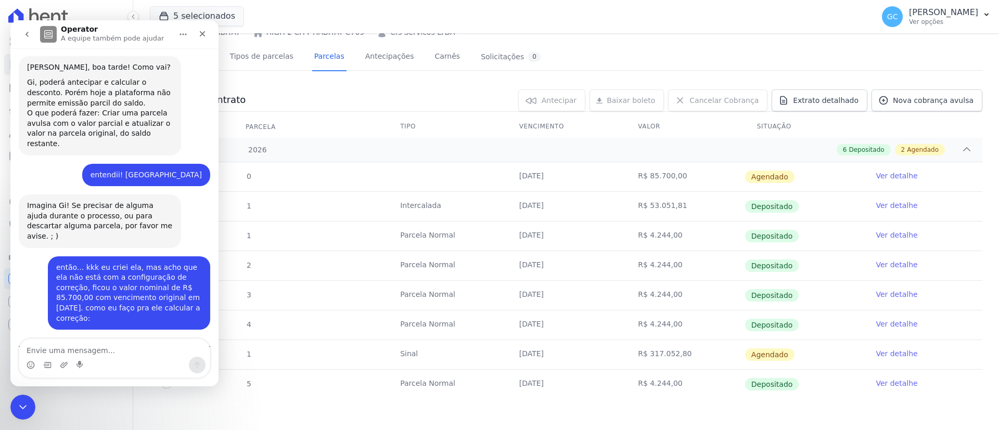
scroll to position [289, 0]
click at [91, 347] on textarea "Envie uma mensagem..." at bounding box center [114, 348] width 190 height 18
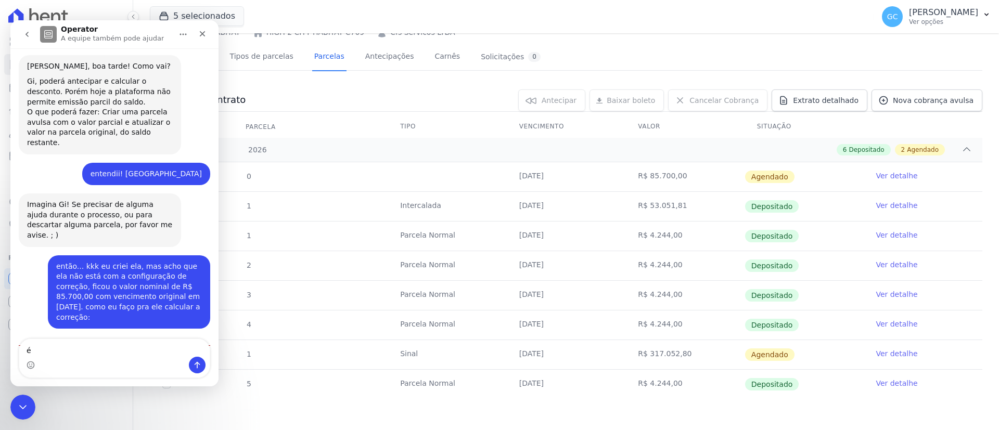
type textarea "é"
type textarea "´"
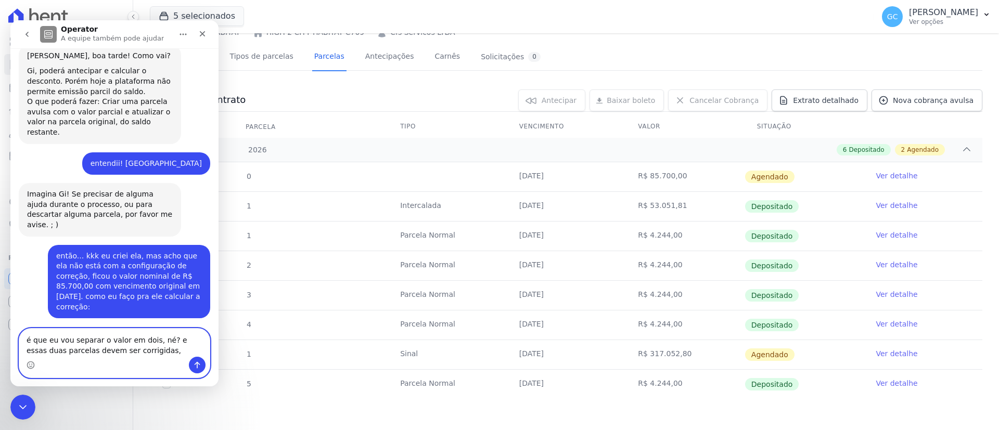
click at [142, 350] on textarea "é que eu vou separar o valor em dois, né? e essas duas parcelas devem ser corri…" at bounding box center [114, 343] width 190 height 28
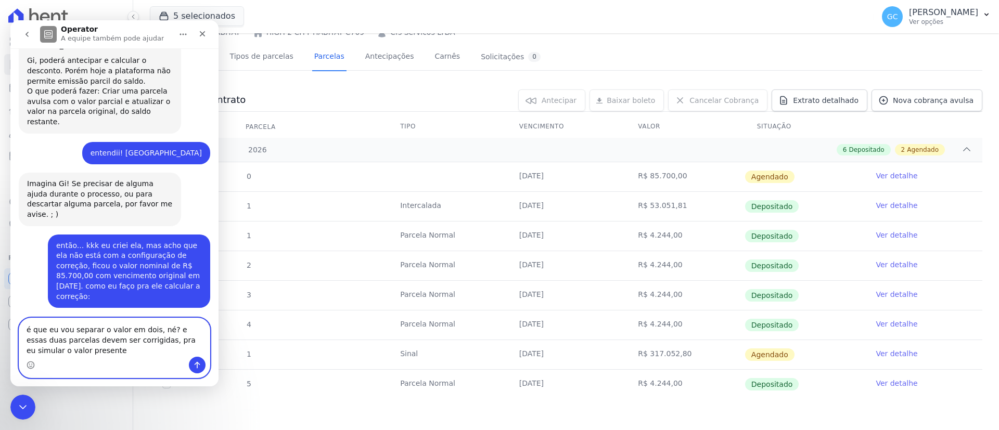
type textarea "é que eu vou separar o valor em dois, né? e essas duas parcelas devem ser corri…"
click at [194, 363] on icon "Enviar uma mensagem" at bounding box center [197, 365] width 8 height 8
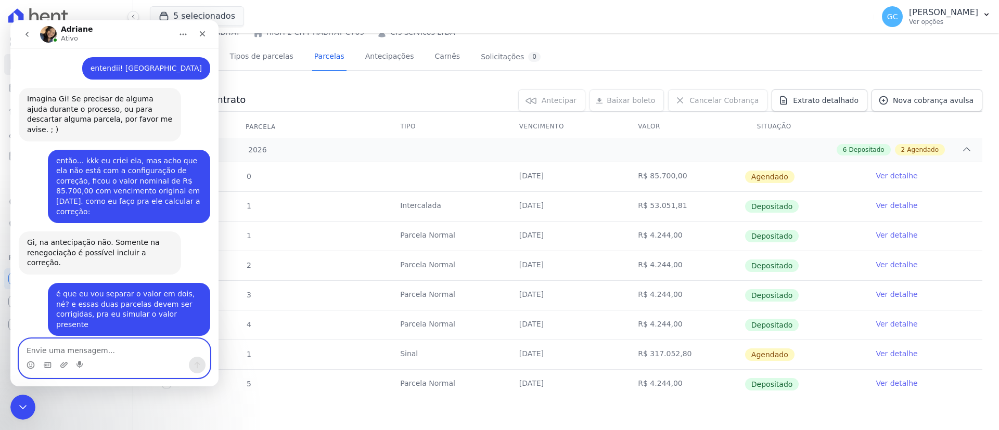
scroll to position [396, 0]
click at [91, 354] on textarea "Envie uma mensagem..." at bounding box center [114, 348] width 190 height 18
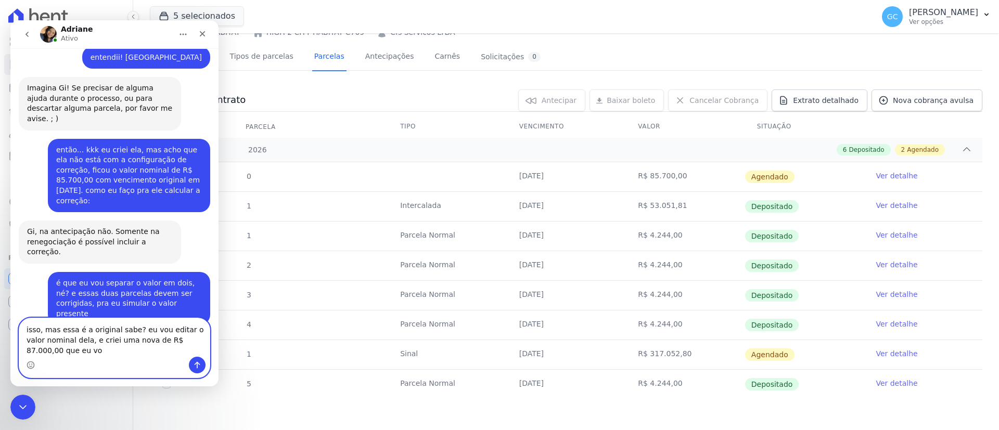
scroll to position [416, 0]
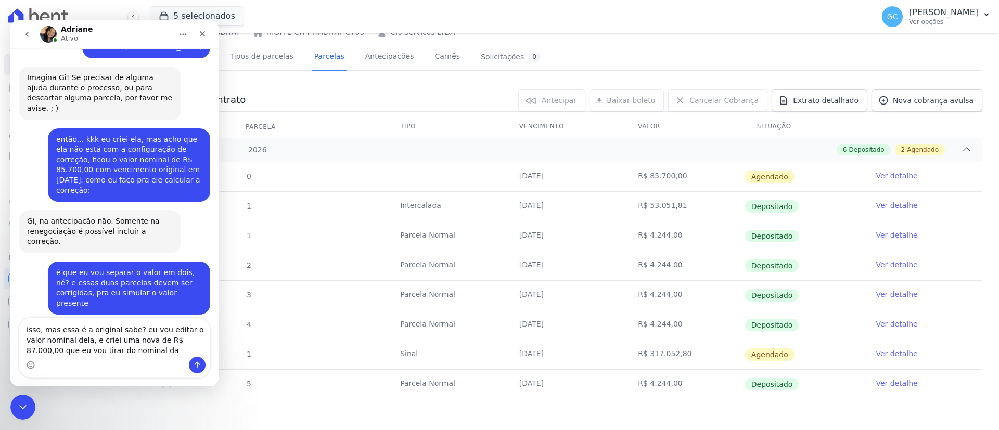
drag, startPoint x: 170, startPoint y: 272, endPoint x: 128, endPoint y: 271, distance: 41.7
click at [128, 360] on div "O valor original da parcela é de R$303724,34 e hoje esta no valor de R$317052,80" at bounding box center [100, 375] width 146 height 31
copy div "R$303724,34"
click at [120, 347] on textarea "isso, mas essa é a original sabe? eu vou editar o valor nominal dela, e criei u…" at bounding box center [114, 337] width 190 height 39
paste textarea "R$303724,34"
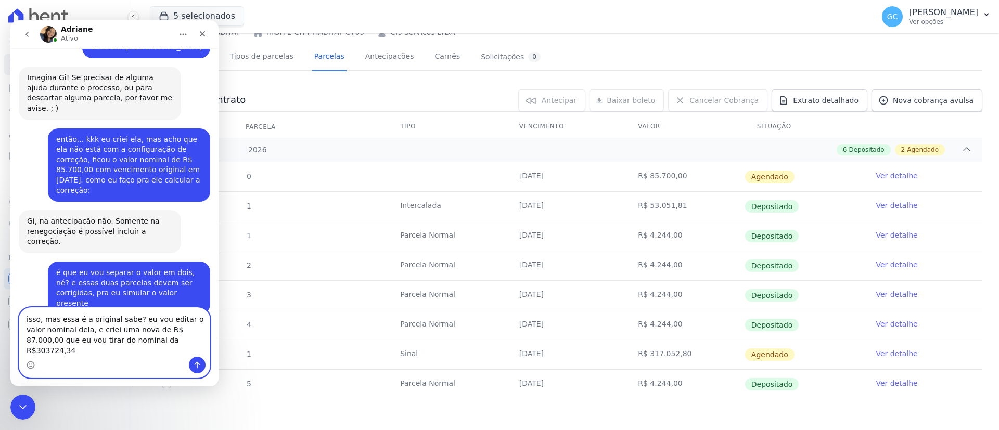
click at [114, 351] on textarea "isso, mas essa é a original sabe? eu vou editar o valor nominal dela, e criei u…" at bounding box center [114, 332] width 190 height 49
click at [106, 346] on textarea "isso, mas essa é a original sabe? eu vou editar o valor nominal dela, e criei u…" at bounding box center [114, 332] width 190 height 49
click at [164, 354] on textarea "isso, mas essa é a original sabe? eu vou editar o valor nominal dela, e criei u…" at bounding box center [114, 332] width 190 height 49
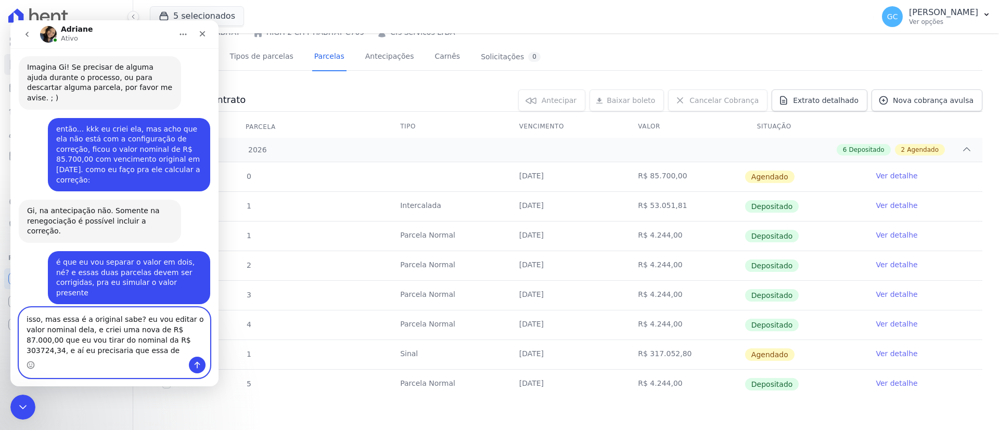
drag, startPoint x: 179, startPoint y: 327, endPoint x: 137, endPoint y: 326, distance: 41.6
click at [137, 326] on textarea "isso, mas essa é a original sabe? eu vou editar o valor nominal dela, e criei u…" at bounding box center [114, 332] width 190 height 49
click at [92, 350] on textarea "isso, mas essa é a original sabe? eu vou editar o valor nominal dela, e criei u…" at bounding box center [114, 332] width 190 height 49
paste textarea "R$ 87.000,00"
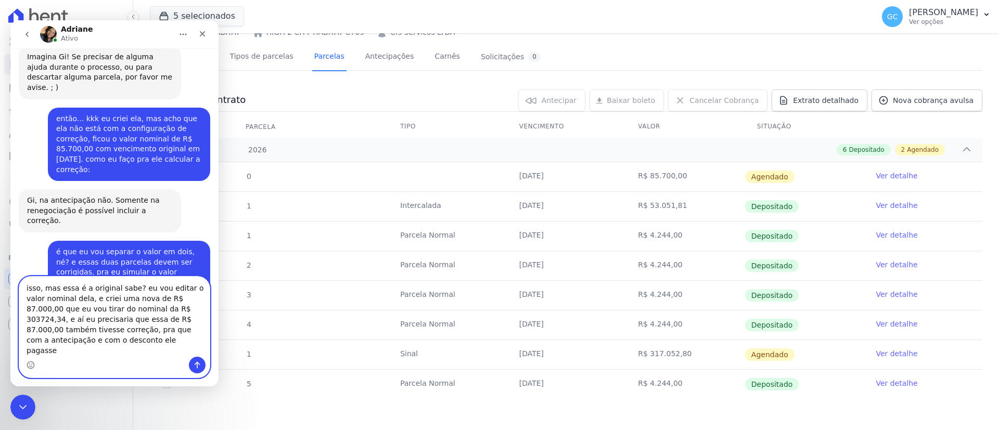
drag, startPoint x: 194, startPoint y: 345, endPoint x: 263, endPoint y: 378, distance: 76.3
click html "Adriane Ativo Oii, Adri! Tudo bem? Você consegue me ajudar, por favor? O client…"
type textarea "isso, mas essa é a original sabe? eu vou editar o valor nominal dela, e criei u…"
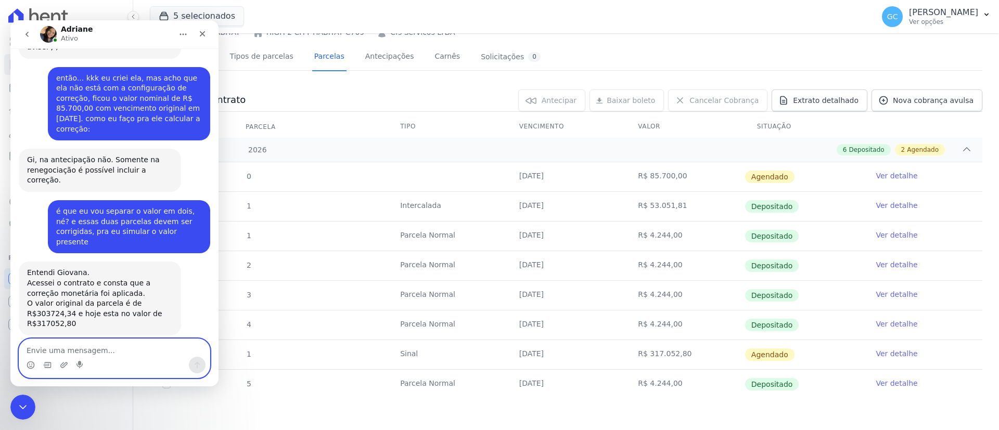
scroll to position [539, 0]
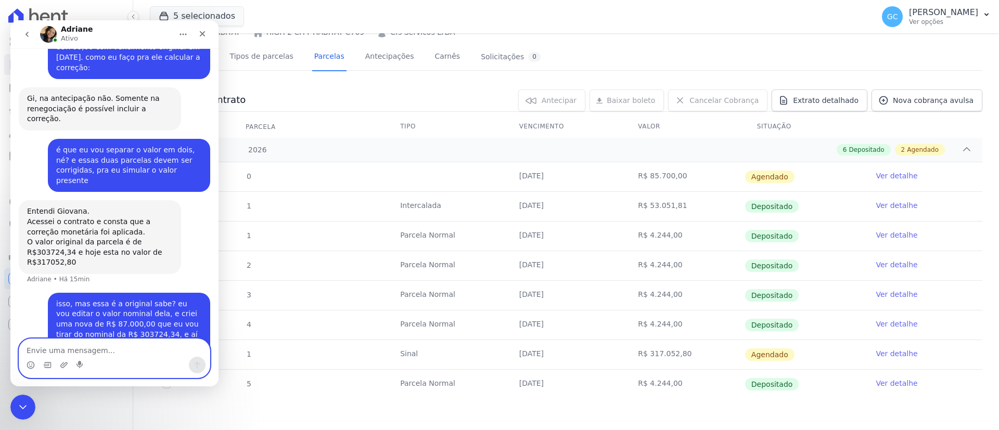
click at [72, 348] on textarea "Envie uma mensagem..." at bounding box center [114, 348] width 190 height 18
type textarea "isso! e aí você faz por aí?"
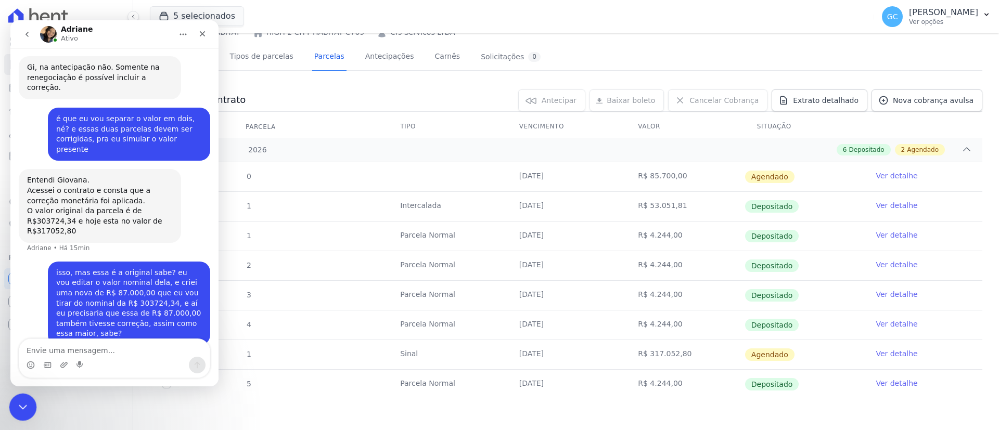
click at [29, 396] on div "Encerramento do Messenger da Intercom" at bounding box center [21, 405] width 25 height 25
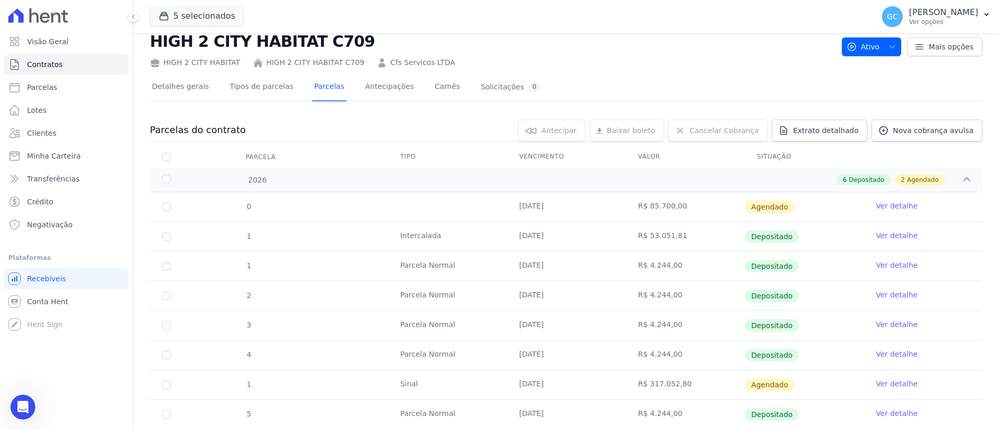
scroll to position [0, 0]
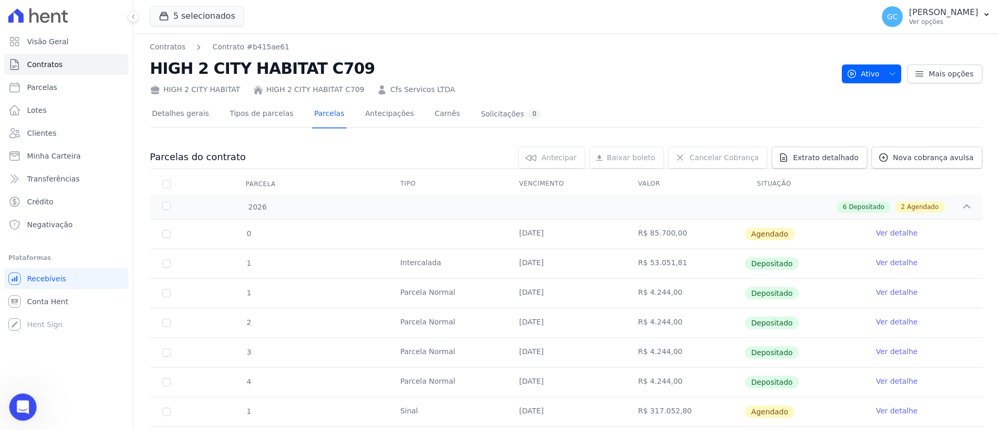
click at [24, 401] on icon "Abertura do Messenger da Intercom" at bounding box center [21, 406] width 17 height 17
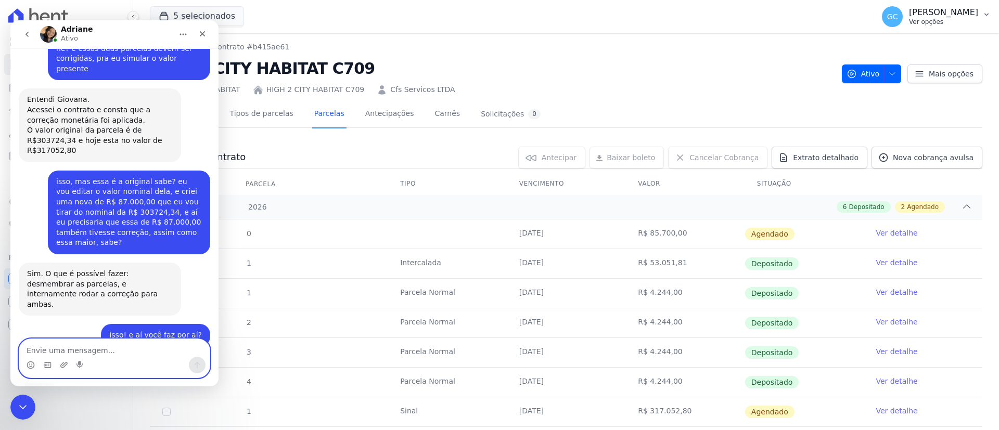
scroll to position [683, 0]
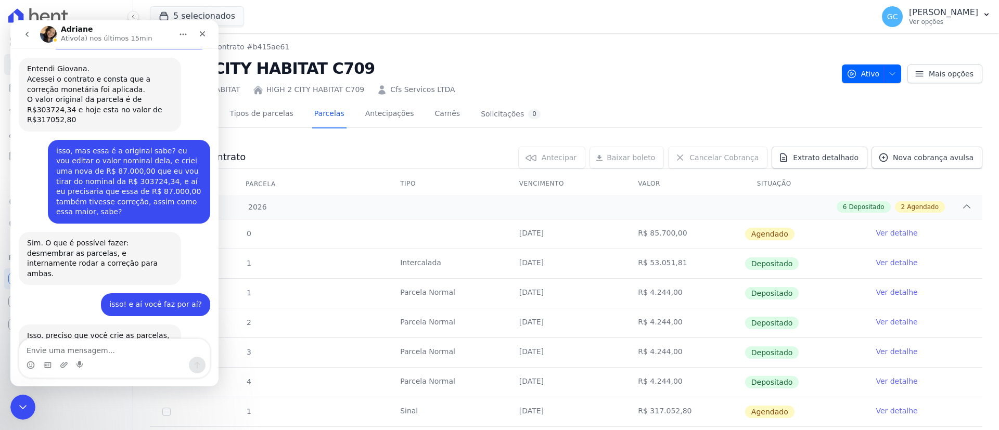
click at [539, 88] on div "HIGH 2 CITY HABITAT HIGH 2 CITY HABITAT C709 Cfs Servicos LTDA" at bounding box center [492, 87] width 684 height 15
drag, startPoint x: 407, startPoint y: 88, endPoint x: 372, endPoint y: 90, distance: 35.9
click at [372, 90] on div "HIGH 2 CITY HABITAT HIGH 2 CITY HABITAT C709 Cfs Servicos LTDA" at bounding box center [492, 87] width 684 height 15
copy link "Cfs Servicos LTDA"
click at [615, 20] on div "5 selecionados HYPE EMPREENDIMENTOS IMOBILIARIOS SPE LTDA HIGH 1 CITY HABITAT H…" at bounding box center [510, 16] width 720 height 34
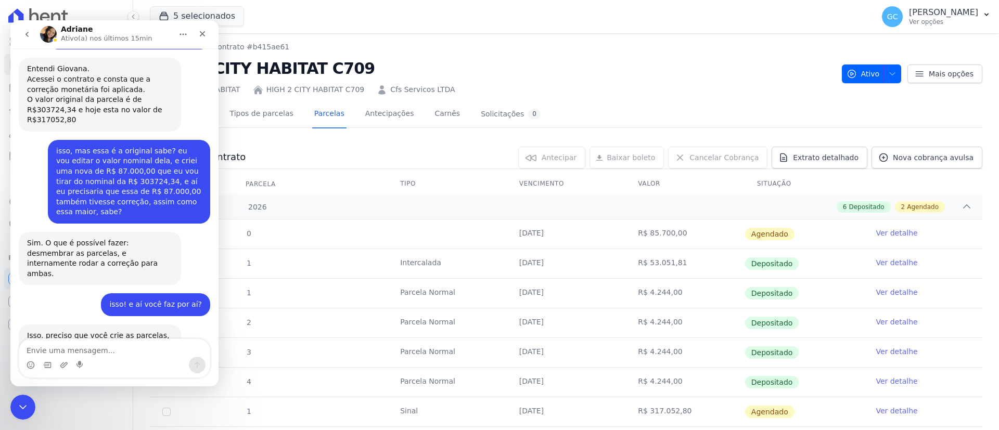
click at [663, 407] on td "R$ 317.052,80" at bounding box center [685, 412] width 119 height 29
click at [896, 413] on link "Ver detalhe" at bounding box center [897, 411] width 42 height 10
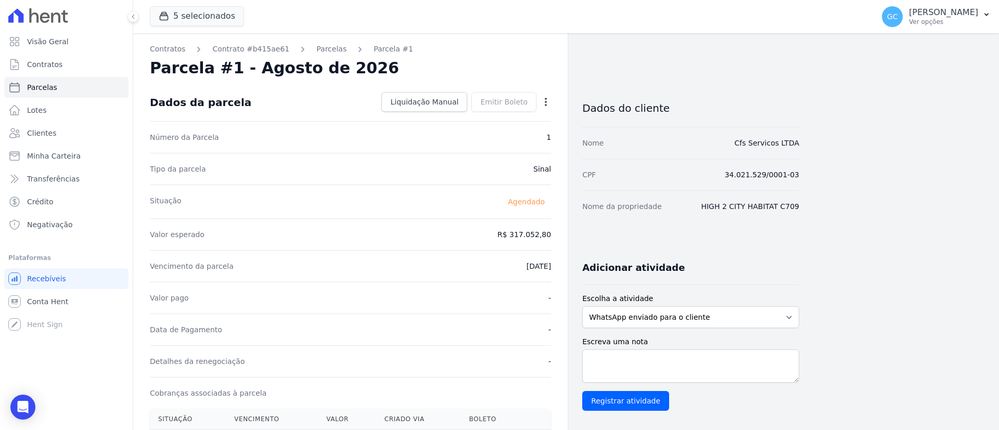
click at [545, 100] on icon "button" at bounding box center [546, 102] width 10 height 10
click at [496, 111] on link "Alterar" at bounding box center [501, 116] width 92 height 19
click at [32, 402] on div "Open Intercom Messenger" at bounding box center [23, 408] width 28 height 28
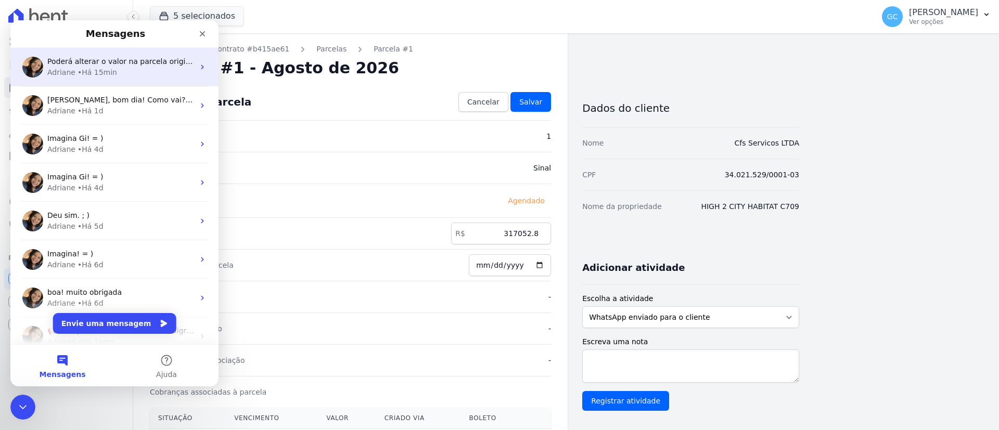
click at [101, 71] on div "• Há 15min" at bounding box center [98, 72] width 40 height 11
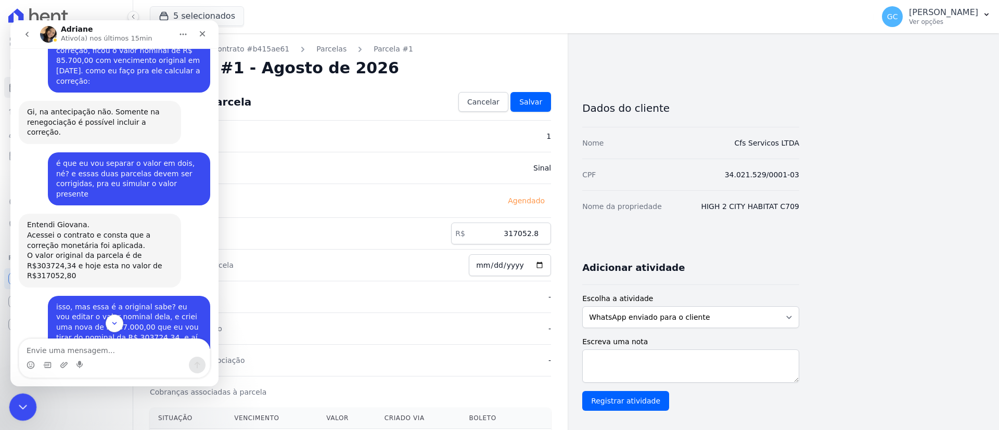
click html
drag, startPoint x: 1, startPoint y: 12, endPoint x: 6, endPoint y: 406, distance: 394.5
click at [6, 406] on div "Visão Geral Contratos [GEOGRAPHIC_DATA] Lotes Clientes Minha Carteira Transferê…" at bounding box center [66, 215] width 133 height 430
click at [18, 411] on icon "Encerramento do Messenger da Intercom" at bounding box center [21, 406] width 12 height 12
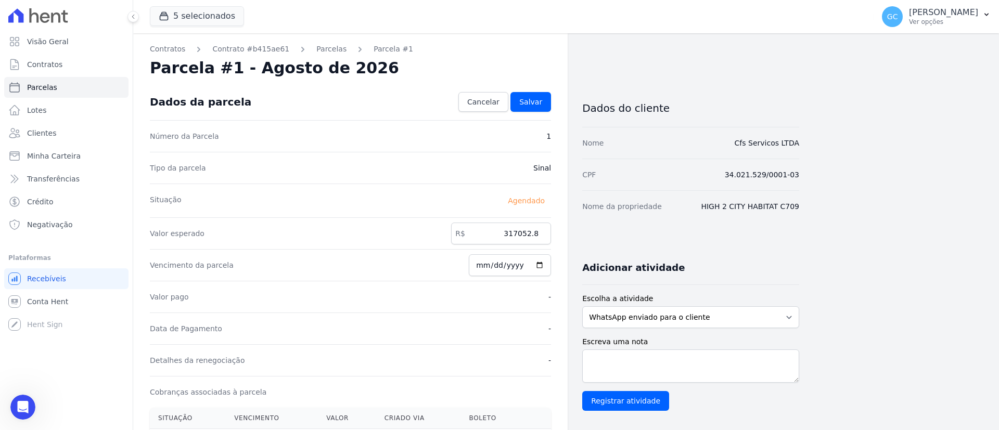
click at [9, 402] on div "Visão Geral Contratos [GEOGRAPHIC_DATA] Lotes Clientes Minha Carteira Transferê…" at bounding box center [66, 215] width 133 height 430
click at [16, 407] on icon "Abertura do Messenger da Intercom" at bounding box center [21, 406] width 17 height 17
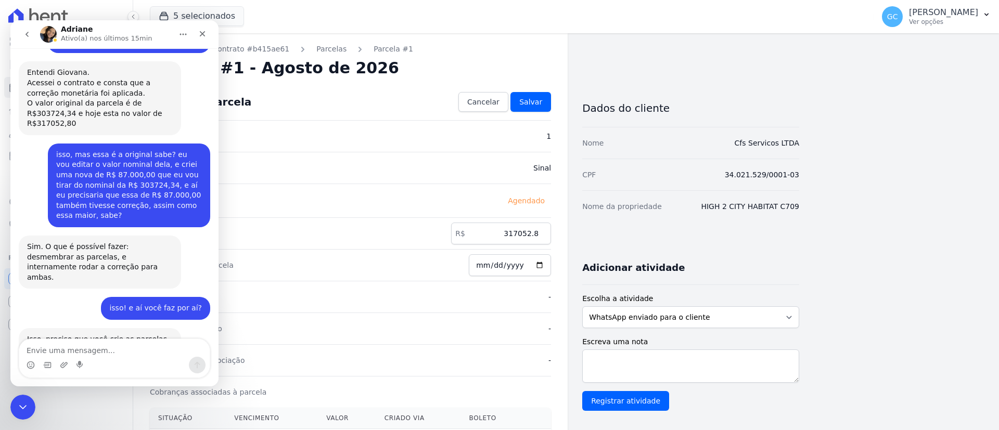
scroll to position [683, 0]
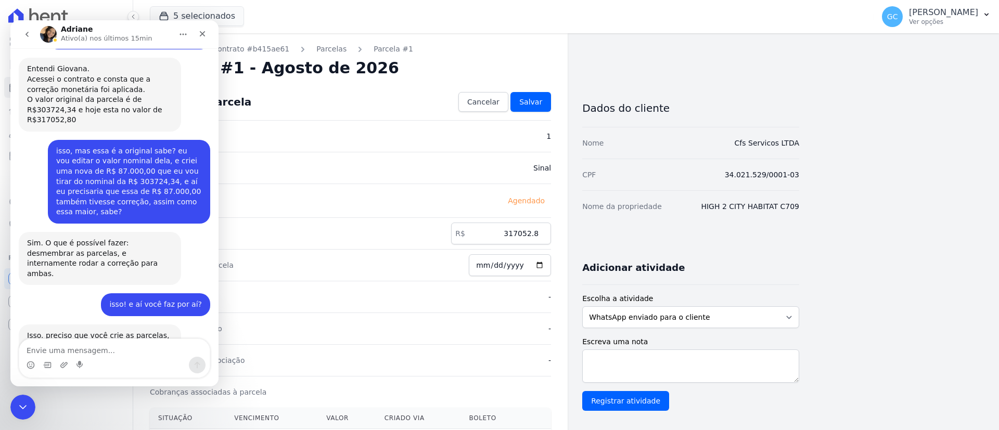
click at [65, 345] on textarea "Envie uma mensagem..." at bounding box center [114, 348] width 190 height 18
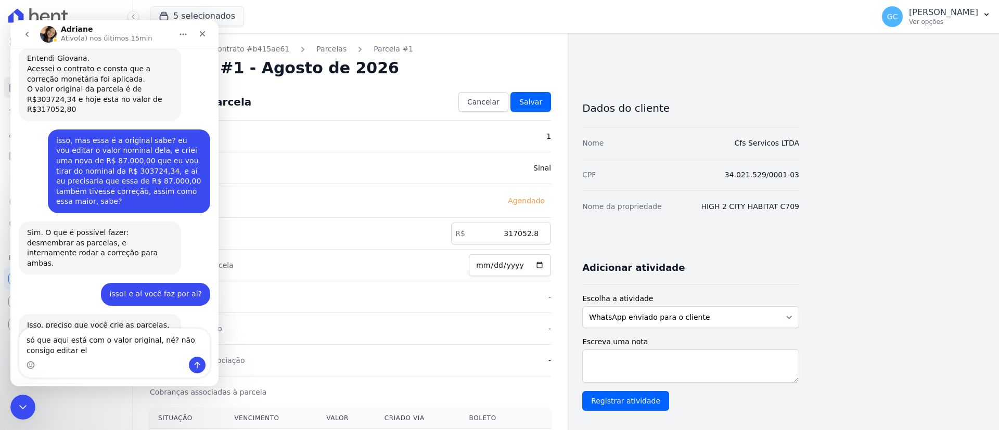
type textarea "só que aqui está com o valor original, né? não consigo editar ele"
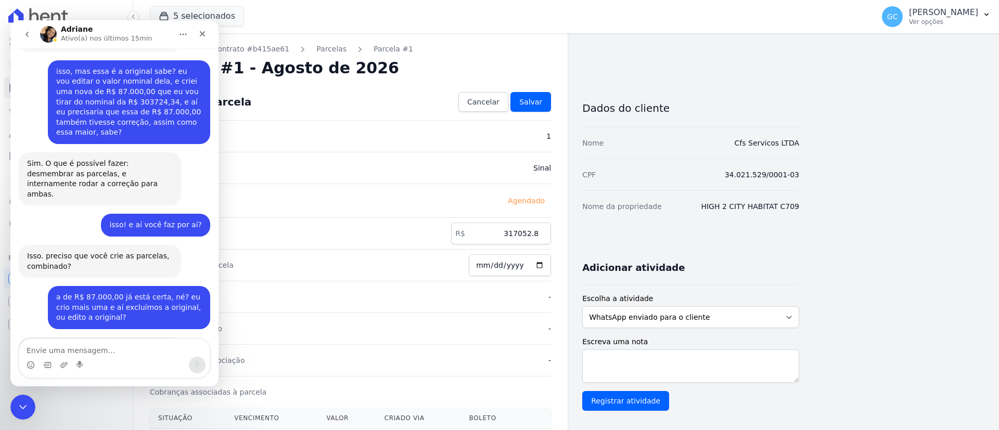
scroll to position [813, 0]
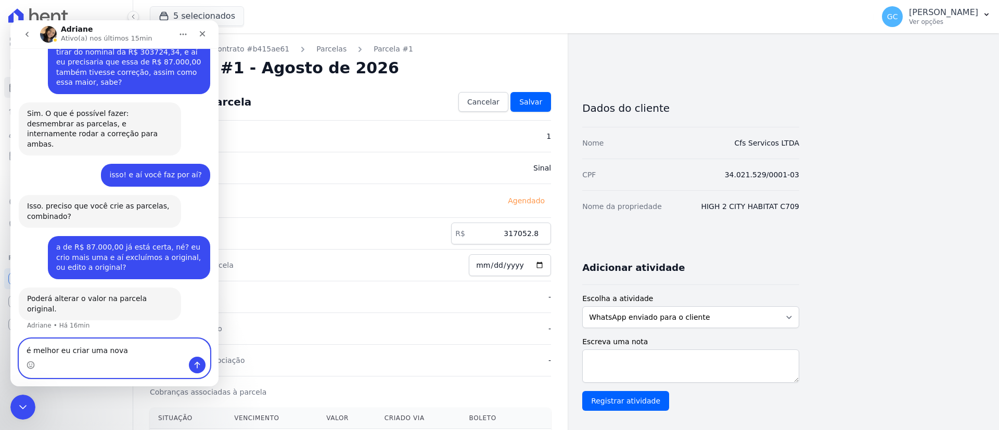
drag, startPoint x: 131, startPoint y: 355, endPoint x: 136, endPoint y: 360, distance: 7.1
click at [131, 354] on textarea "é melhor eu criar uma nova" at bounding box center [114, 348] width 190 height 18
paste textarea "204.810,00"
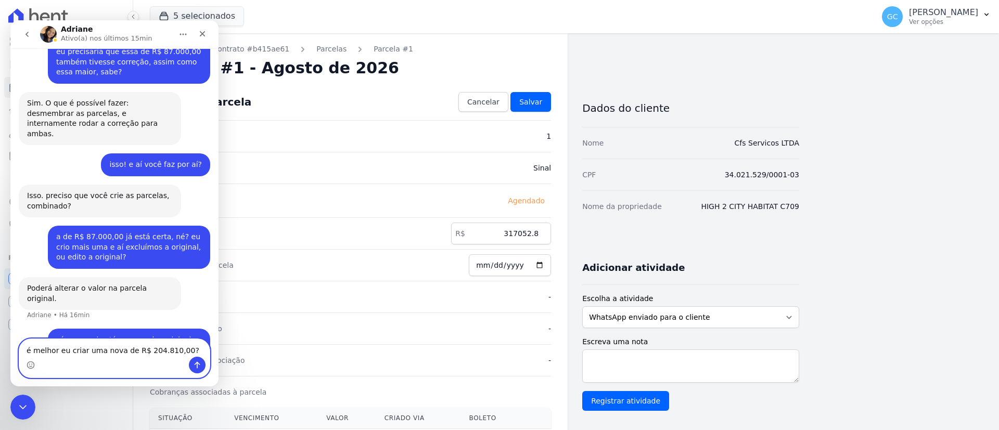
click at [184, 341] on textarea "é melhor eu criar uma nova de R$ 204.810,00?" at bounding box center [114, 348] width 190 height 18
drag, startPoint x: 189, startPoint y: 344, endPoint x: 128, endPoint y: 342, distance: 60.9
click at [128, 342] on textarea "é melhor eu criar uma nova de R$ 204.810,00?" at bounding box center [114, 348] width 190 height 18
drag, startPoint x: 120, startPoint y: 337, endPoint x: 190, endPoint y: 338, distance: 70.3
click at [190, 339] on textarea "é melhor eu criar uma nova de R$ 204.810,00?" at bounding box center [114, 348] width 190 height 18
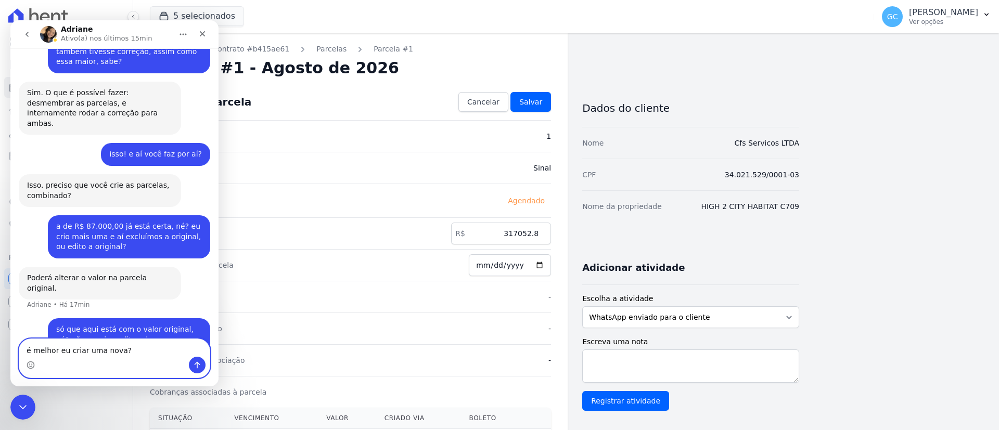
scroll to position [844, 0]
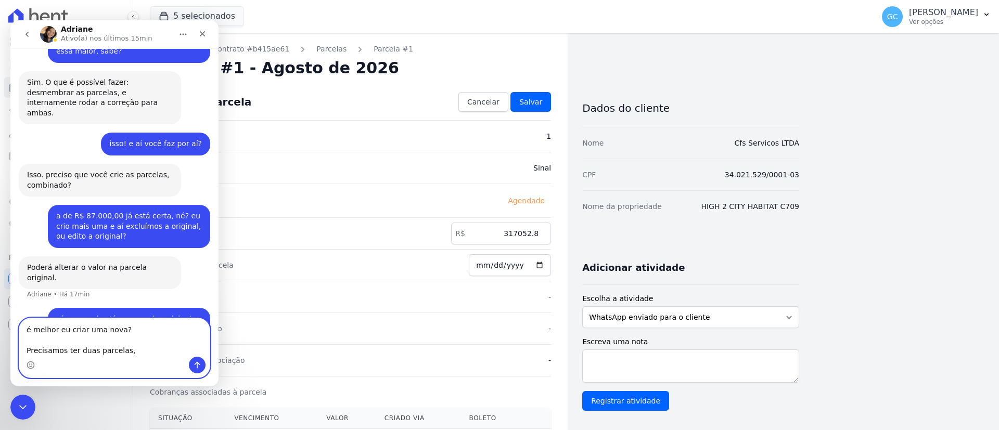
paste textarea "R$ 85.700,00 R$ 204.810,00"
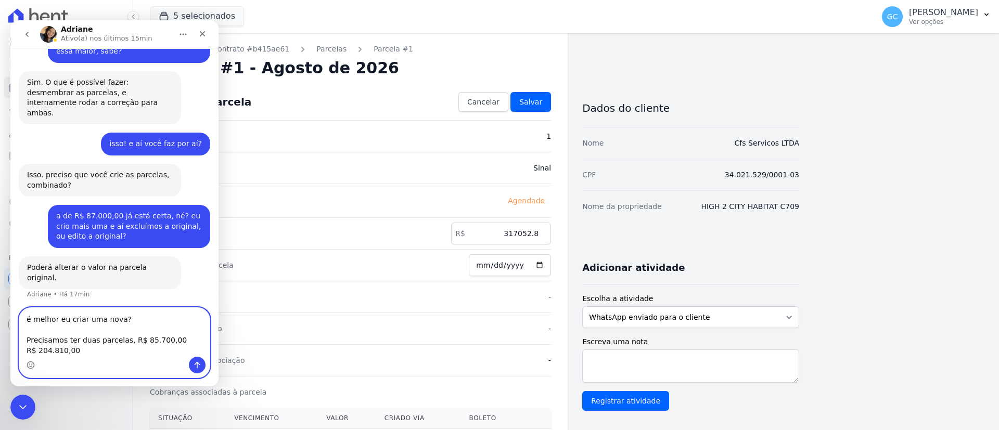
scroll to position [865, 0]
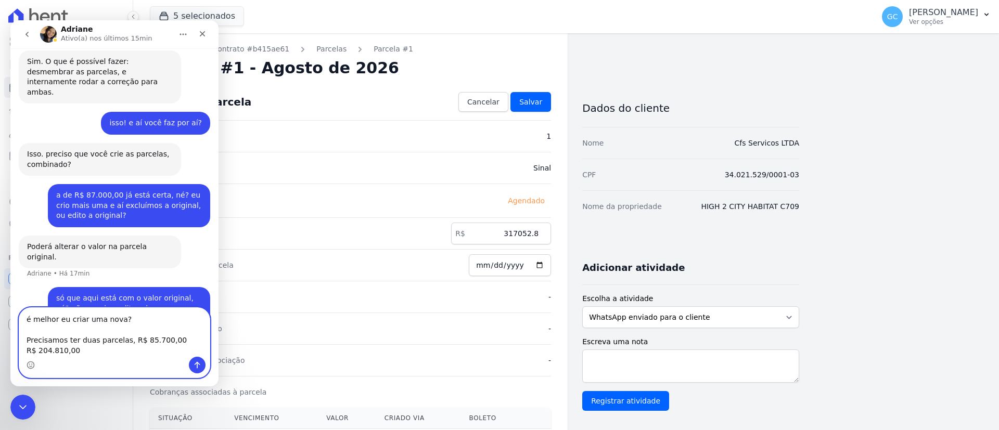
click at [125, 313] on textarea "é melhor eu criar uma nova? Precisamos ter duas parcelas, R$ 85.700,00 R$ 204.8…" at bounding box center [114, 332] width 190 height 49
click at [125, 320] on textarea "é melhor eu criar uma nova? Precisamos ter duas parcelas, R$ 85.700,00 R$ 204.8…" at bounding box center [114, 332] width 190 height 49
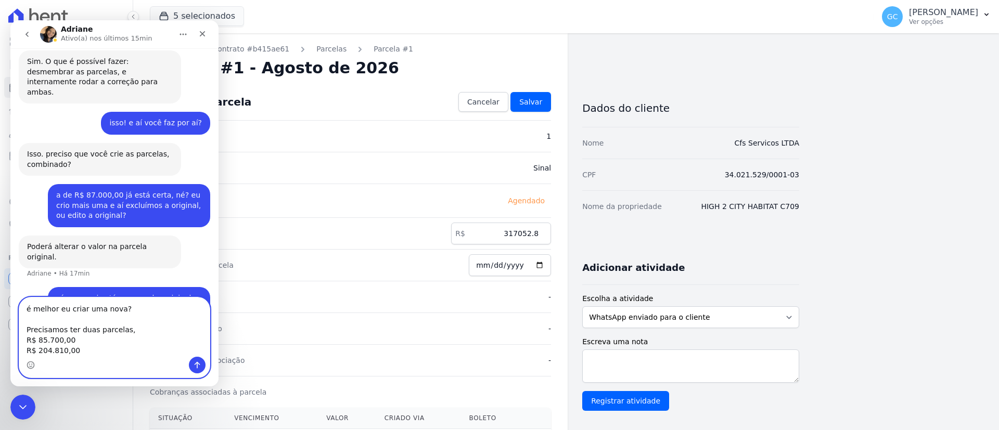
scroll to position [875, 0]
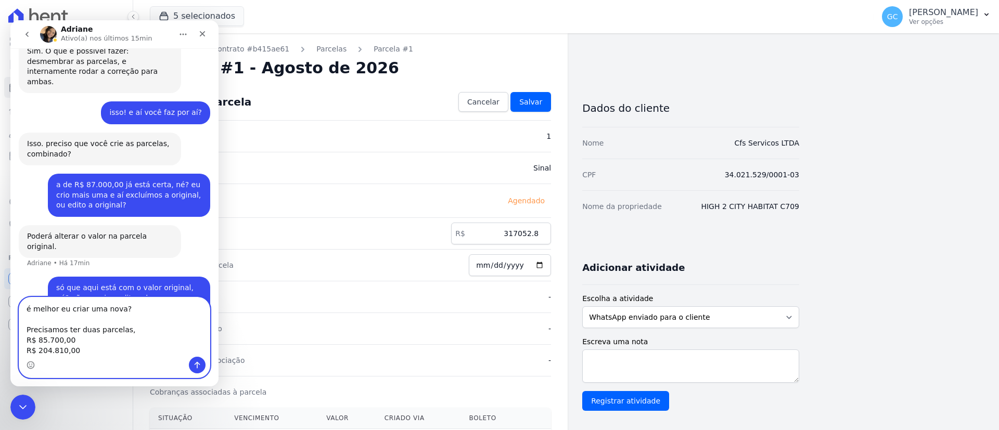
click at [130, 325] on textarea "é melhor eu criar uma nova? Precisamos ter duas parcelas, R$ 85.700,00 R$ 204.8…" at bounding box center [114, 327] width 190 height 59
click at [132, 309] on textarea "é melhor eu criar uma nova? Precisamos ter duas parcelas, R$ 85.700,00 R$ 204.8…" at bounding box center [114, 327] width 190 height 59
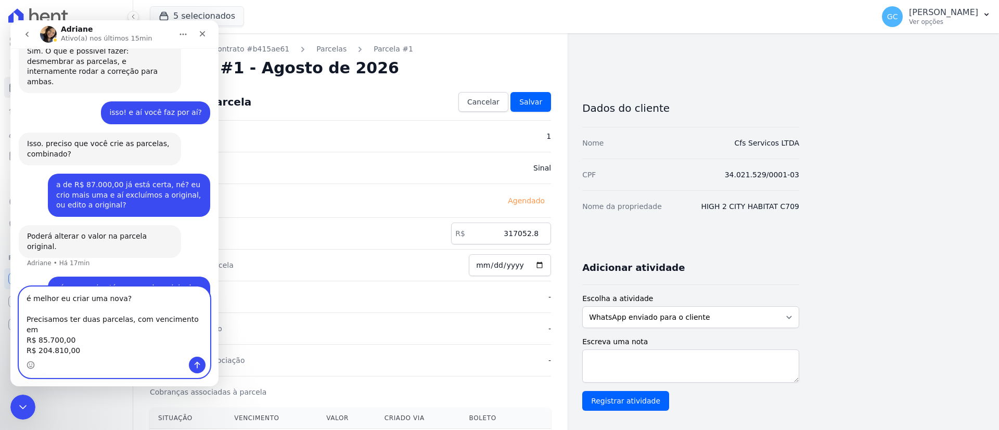
paste textarea "28/08/2026"
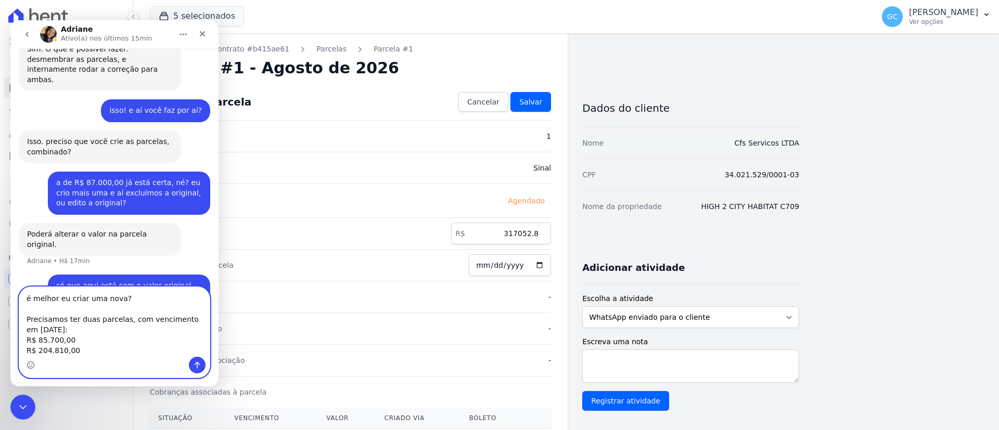
type textarea "é melhor eu criar uma nova? Precisamos ter duas parcelas, com vencimento em 28/…"
click at [193, 367] on icon "Enviar uma mensagem" at bounding box center [197, 365] width 8 height 8
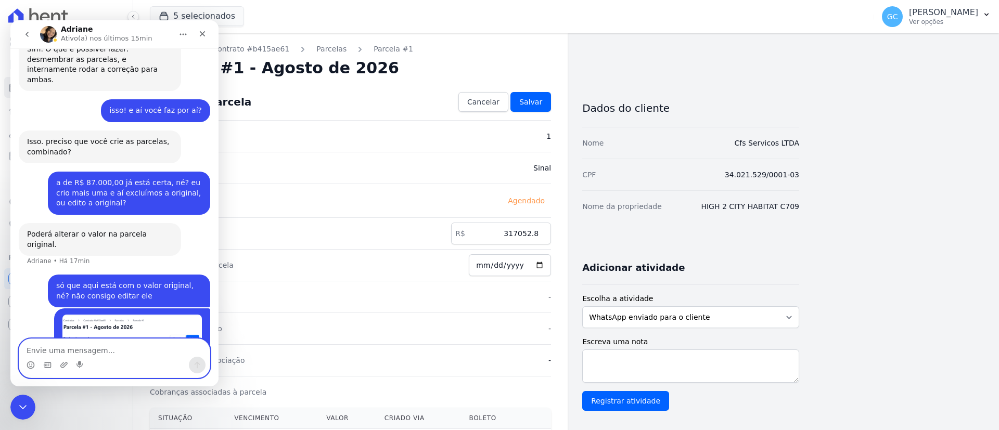
scroll to position [883, 0]
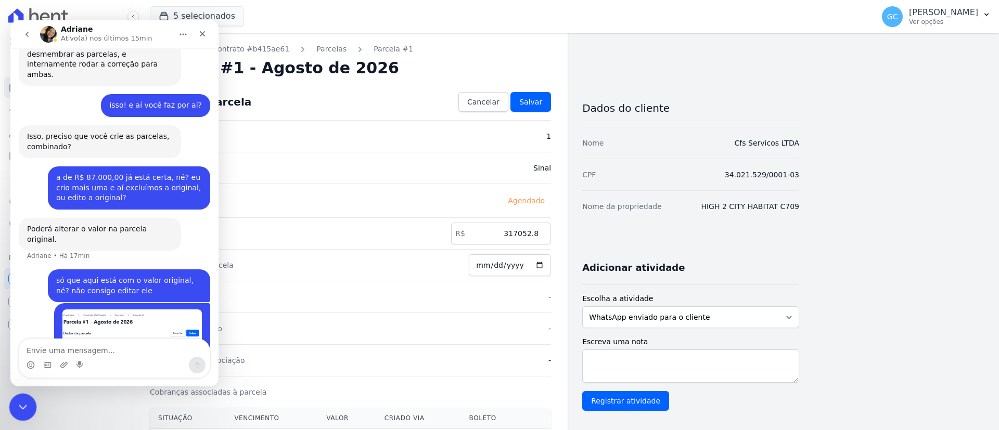
click at [19, 401] on icon "Encerramento do Messenger da Intercom" at bounding box center [21, 406] width 12 height 12
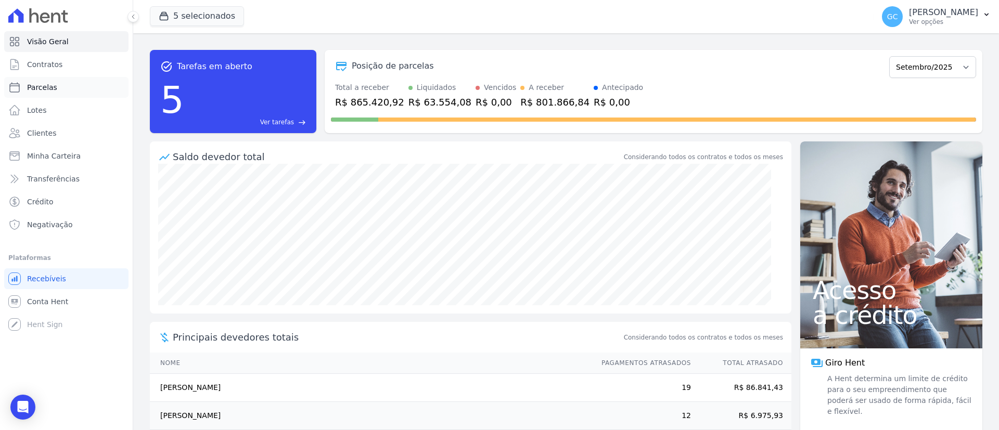
click at [61, 84] on link "Parcelas" at bounding box center [66, 87] width 124 height 21
select select
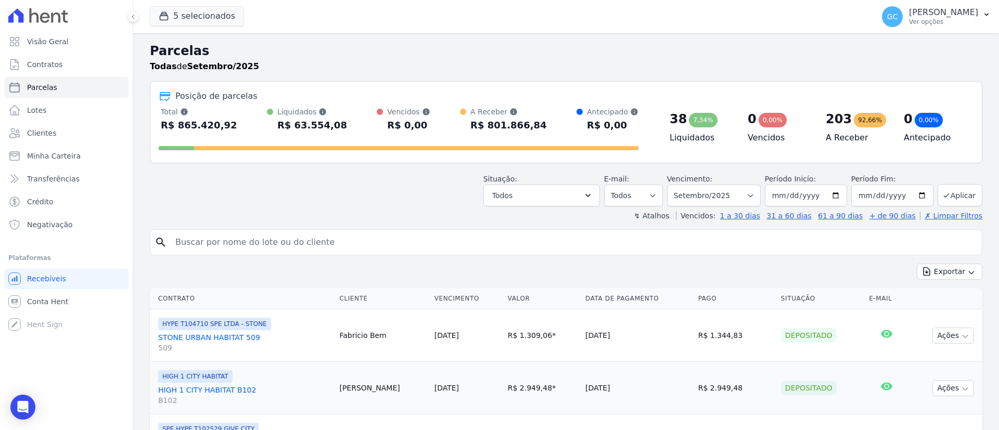
click at [333, 247] on input "search" at bounding box center [573, 242] width 809 height 21
paste input "Douglas Santos Do Carmo"
type input "Douglas Santos Do Carmo"
select select
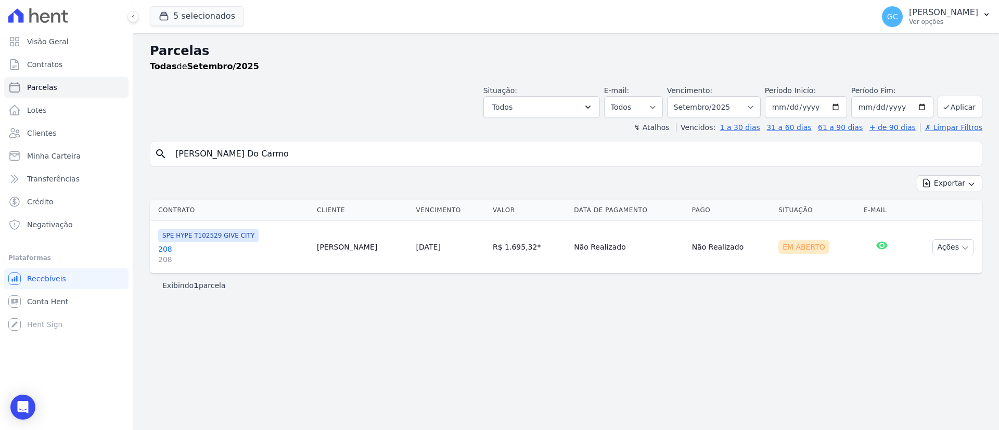
click at [165, 250] on link "208 208" at bounding box center [233, 254] width 150 height 21
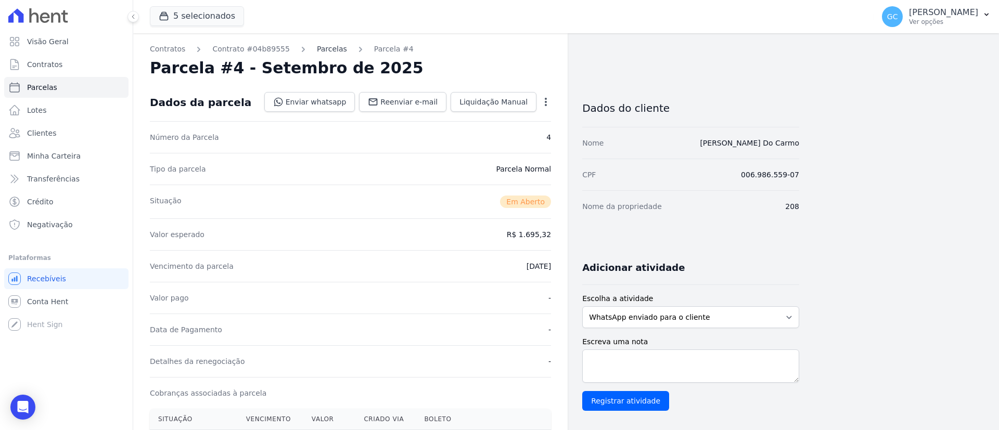
click at [317, 53] on link "Parcelas" at bounding box center [332, 49] width 30 height 11
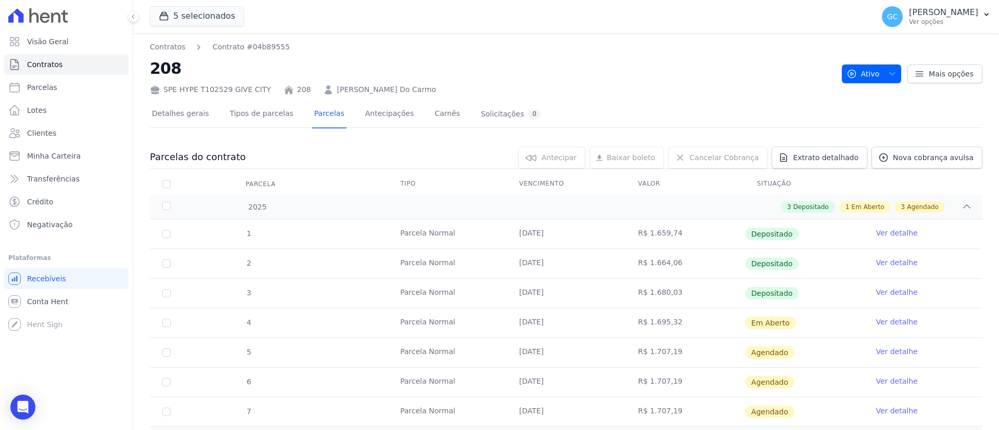
drag, startPoint x: 490, startPoint y: 282, endPoint x: 919, endPoint y: 293, distance: 429.5
click at [919, 293] on tr "3 Parcela Normal 20/08/2025 R$ 1.680,03 Depositado Ver detalhe" at bounding box center [566, 293] width 833 height 30
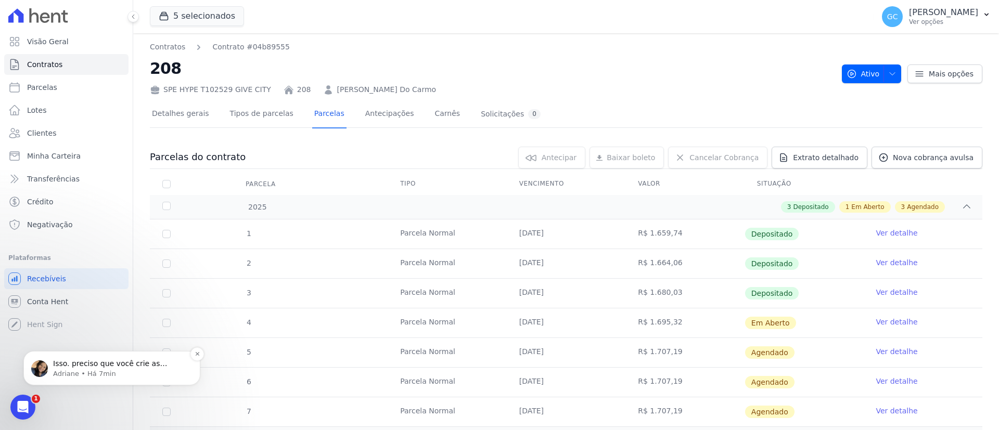
click at [106, 367] on p "Isso. preciso que você crie as parcelas, combinado?" at bounding box center [120, 364] width 134 height 10
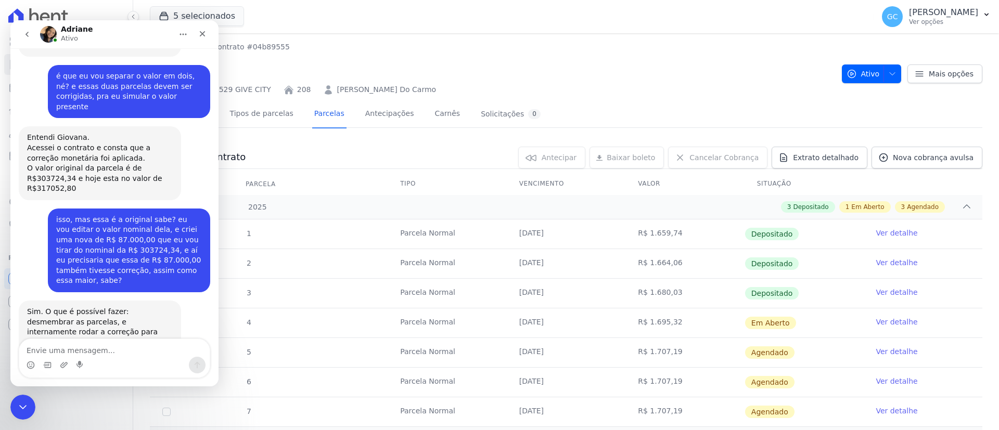
scroll to position [618, 0]
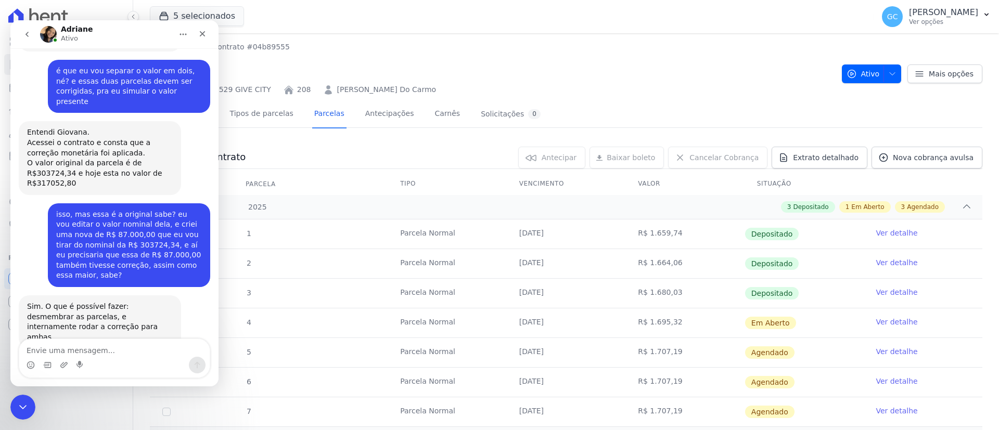
click at [642, 46] on nav "Contratos Contrato #04b89555" at bounding box center [492, 47] width 684 height 11
drag, startPoint x: 412, startPoint y: 87, endPoint x: 313, endPoint y: 91, distance: 98.9
click at [313, 91] on div "SPE HYPE T102529 GIVE CITY 208 Douglas Santos Do Carmo" at bounding box center [492, 87] width 684 height 15
copy link "Douglas Santos Do Carmo"
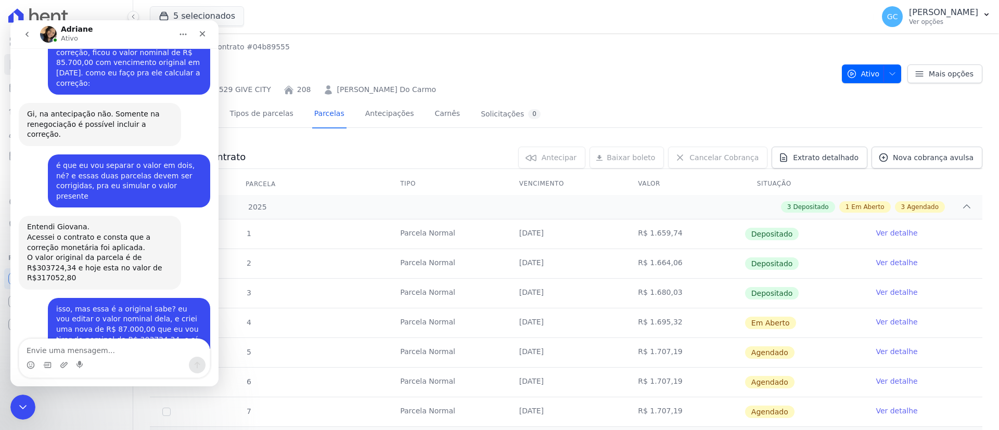
scroll to position [462, 0]
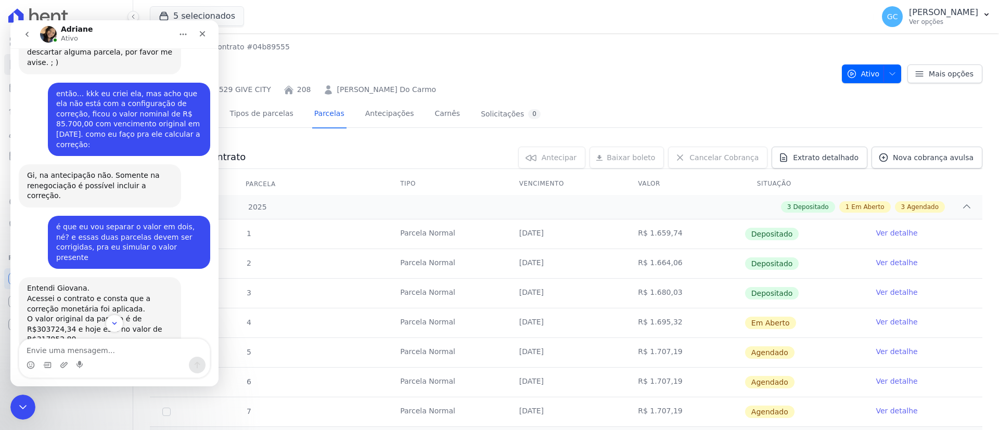
drag, startPoint x: 94, startPoint y: 288, endPoint x: 60, endPoint y: 288, distance: 33.8
click at [60, 366] on div "isso, mas essa é a original sabe? eu vou editar o valor nominal dela, e criei u…" at bounding box center [129, 401] width 146 height 71
copy div "R$ 87.000,00"
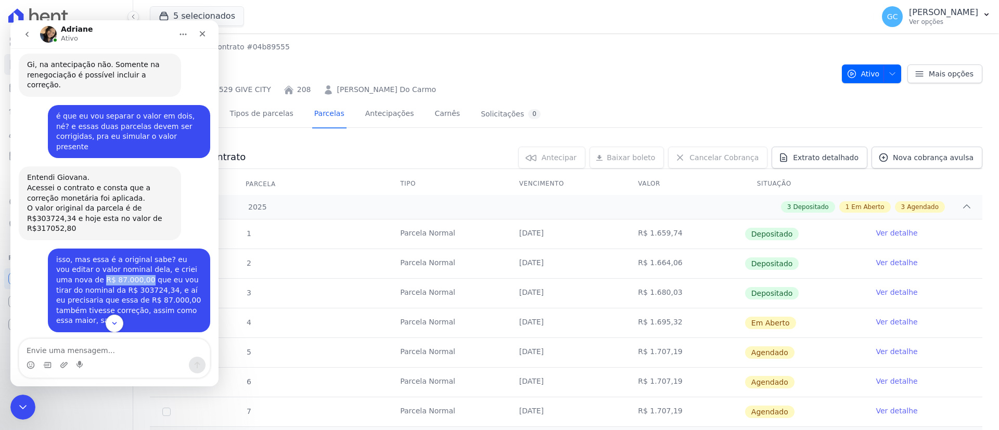
scroll to position [618, 0]
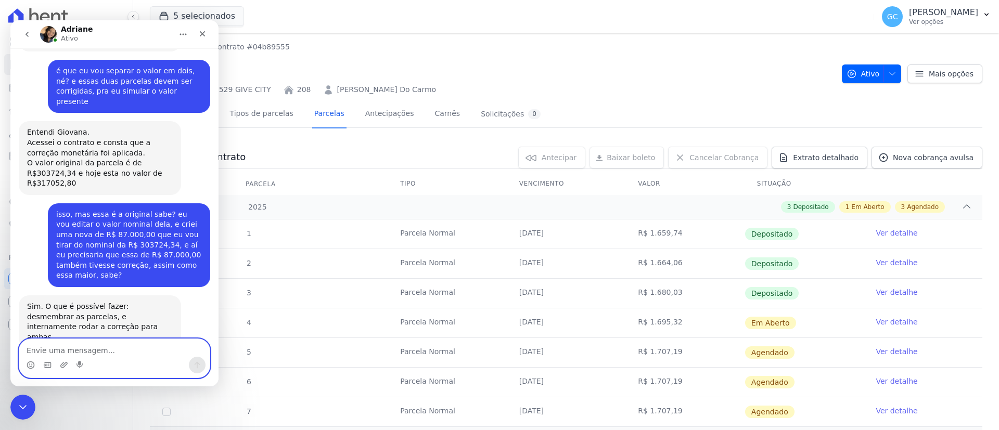
click at [100, 348] on textarea "Envie uma mensagem..." at bounding box center [114, 348] width 190 height 18
paste textarea "R$ 87.000,00"
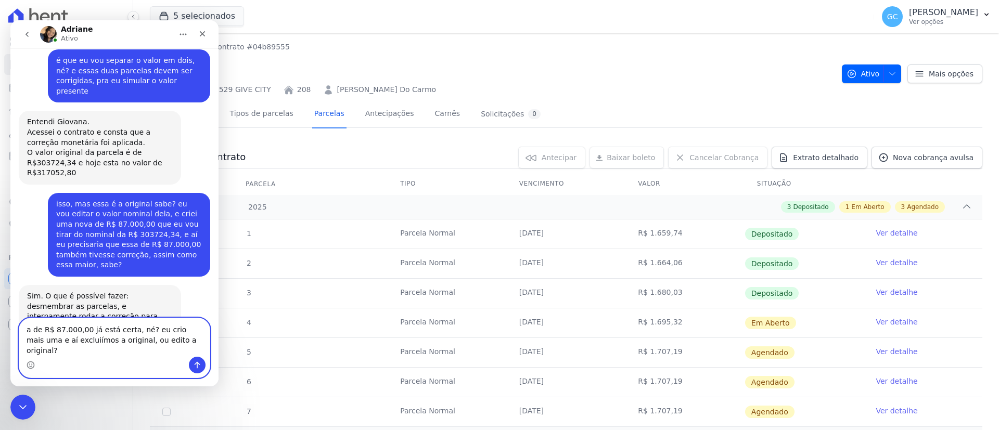
type textarea "a de R$ 87.000,00 já está certa, né? eu crio mais uma e aí excluímos a original…"
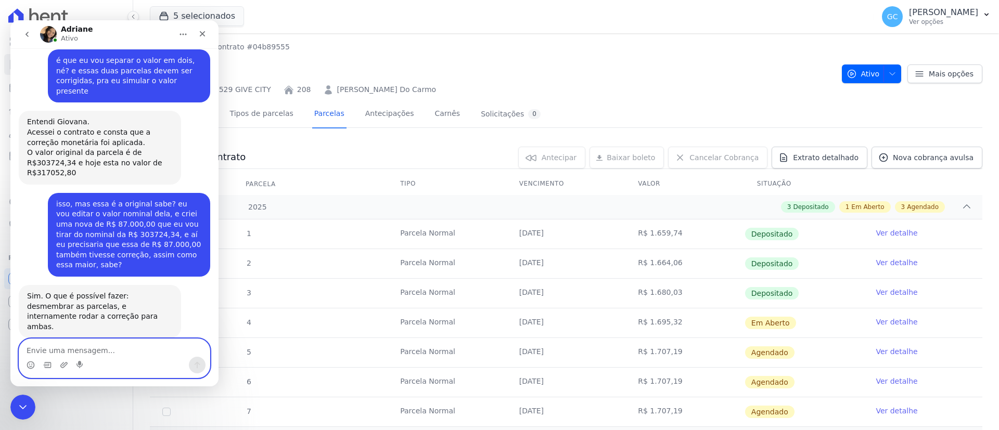
scroll to position [653, 0]
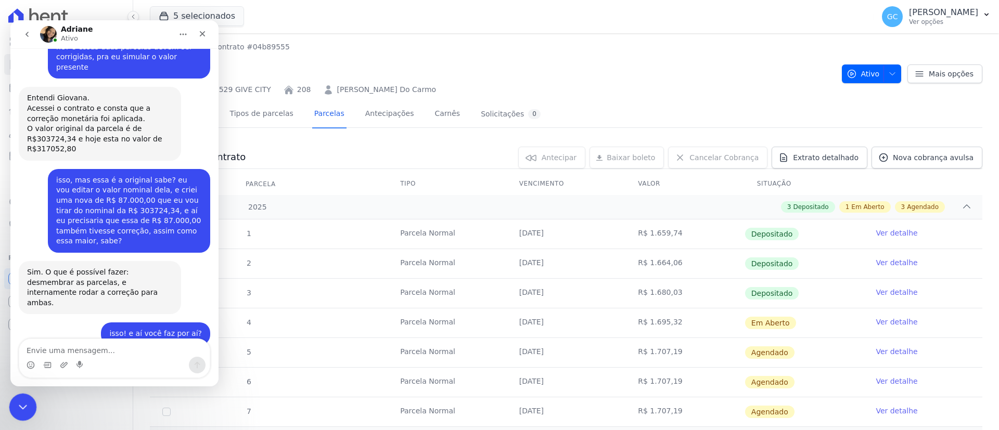
click at [20, 408] on icon "Encerramento do Messenger da Intercom" at bounding box center [21, 406] width 12 height 12
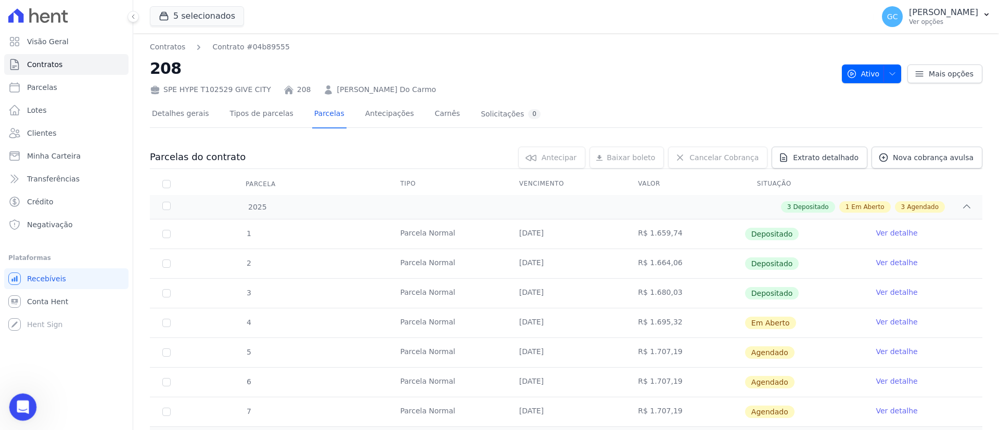
click at [20, 404] on icon "Abertura do Messenger da Intercom" at bounding box center [21, 406] width 17 height 17
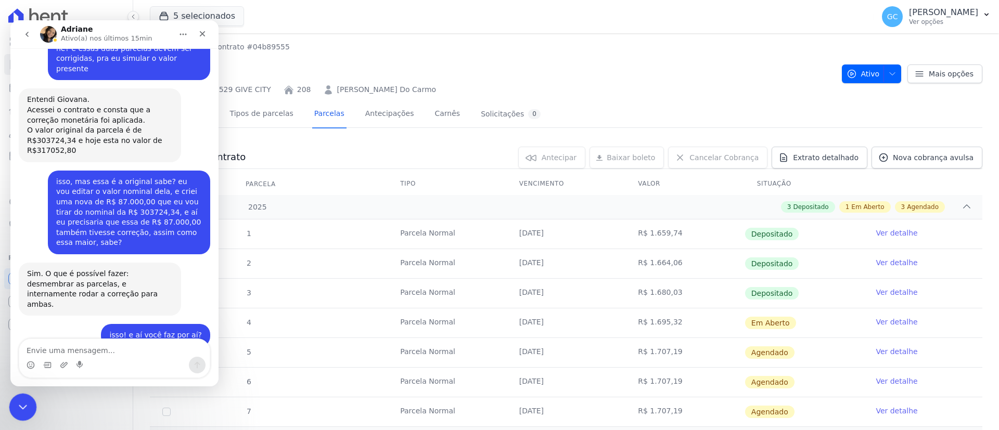
click at [19, 405] on icon "Encerramento do Messenger da Intercom" at bounding box center [21, 406] width 7 height 4
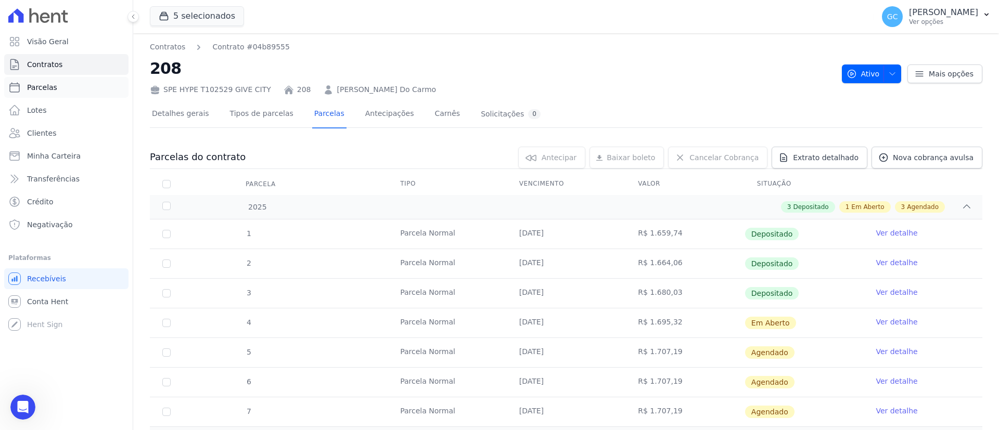
click at [50, 88] on span "Parcelas" at bounding box center [42, 87] width 30 height 10
select select
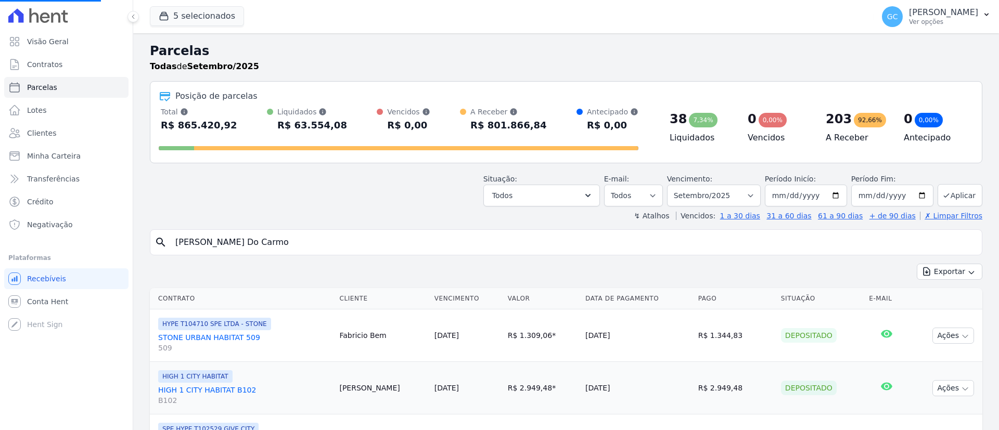
click at [392, 237] on input "Douglas Santos Do Carmo" at bounding box center [573, 242] width 809 height 21
drag, startPoint x: 287, startPoint y: 238, endPoint x: 46, endPoint y: 228, distance: 241.2
click at [48, 232] on div "Visão Geral Contratos [GEOGRAPHIC_DATA] Lotes Clientes Minha Carteira Transferê…" at bounding box center [499, 215] width 999 height 430
paste input "Gabriel Luiz Do Nasciment"
type input "Gabriel Luiz Do Nascimento"
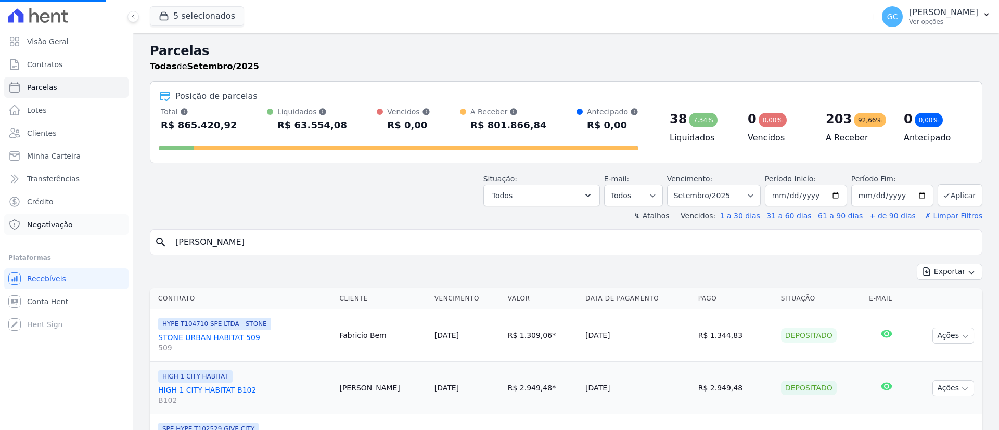
select select
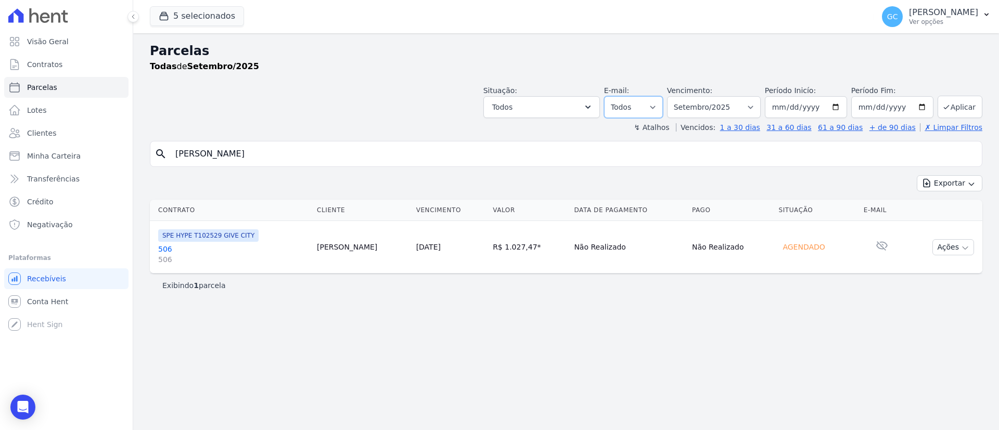
click at [639, 100] on select "Todos Lido Não-lido" at bounding box center [633, 107] width 59 height 22
click at [705, 101] on select "Filtrar por período ──────── Todos os meses Janeiro/2024 Fevereiro/2024 Março/2…" at bounding box center [714, 107] width 94 height 22
select select "08/2025"
click at [682, 96] on select "Filtrar por período ──────── Todos os meses Janeiro/2024 Fevereiro/2024 Março/2…" at bounding box center [714, 107] width 94 height 22
select select
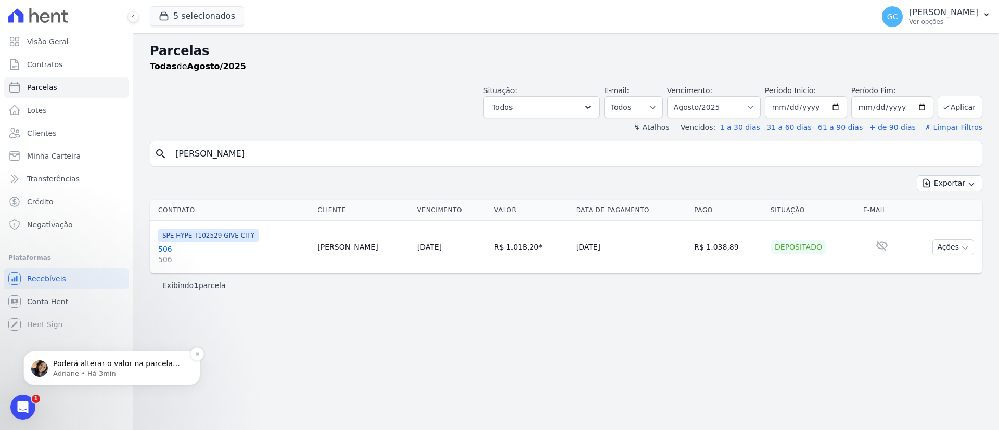
click at [78, 364] on p "Poderá alterar o valor na parcela original." at bounding box center [120, 364] width 134 height 10
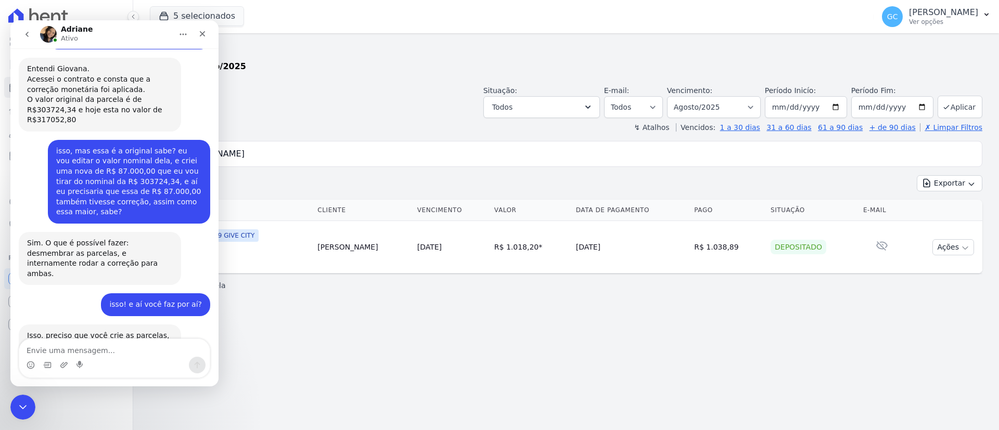
scroll to position [700, 0]
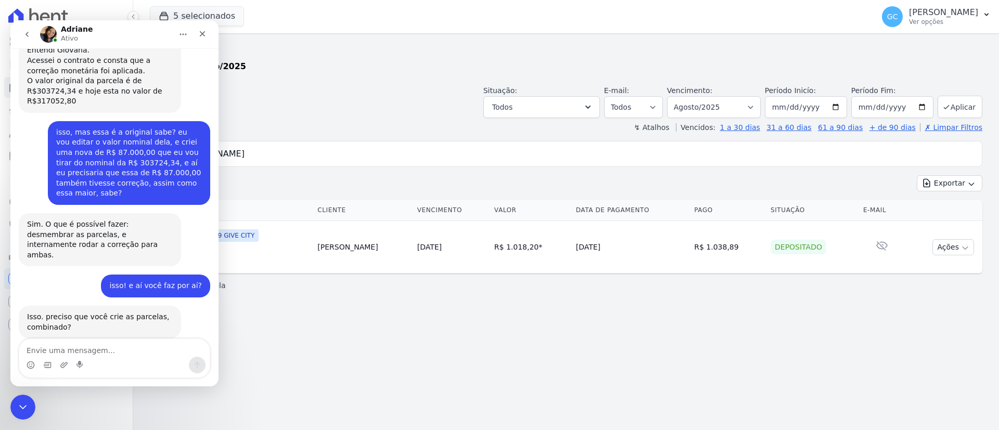
click at [303, 365] on div "Parcelas Todas de Agosto/2025 Situação: Agendado Em Aberto Pago Processando Can…" at bounding box center [566, 231] width 866 height 397
click at [24, 405] on icon "Encerramento do Messenger da Intercom" at bounding box center [21, 406] width 7 height 4
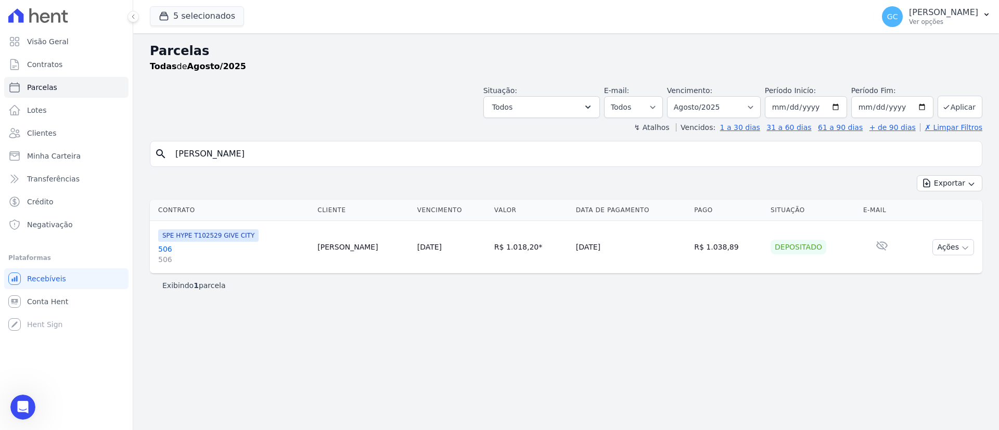
scroll to position [883, 0]
drag, startPoint x: 352, startPoint y: 159, endPoint x: 4, endPoint y: 159, distance: 348.7
click at [5, 159] on div "Visão Geral Contratos [GEOGRAPHIC_DATA] Lotes Clientes Minha Carteira Transferê…" at bounding box center [499, 215] width 999 height 430
type input "Elaine Cristina De Araujo Ferreira"
select select
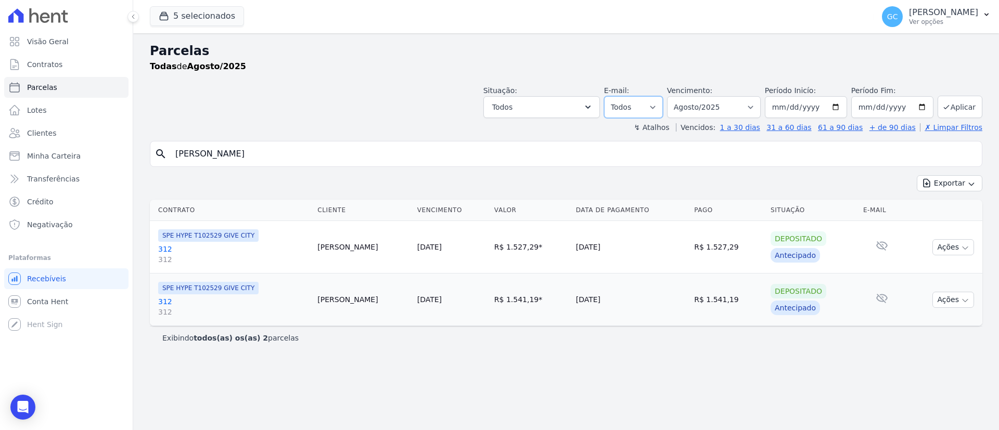
click at [646, 110] on select "Todos Lido Não-lido" at bounding box center [633, 107] width 59 height 22
click at [729, 105] on select "Filtrar por período ──────── Todos os meses Janeiro/2024 Fevereiro/2024 Março/2…" at bounding box center [714, 107] width 94 height 22
drag, startPoint x: 734, startPoint y: 103, endPoint x: 737, endPoint y: 116, distance: 13.9
click at [734, 102] on select "Filtrar por período ──────── Todos os meses Janeiro/2024 Fevereiro/2024 Março/2…" at bounding box center [714, 107] width 94 height 22
click at [716, 123] on label "Vencidos:" at bounding box center [696, 127] width 40 height 8
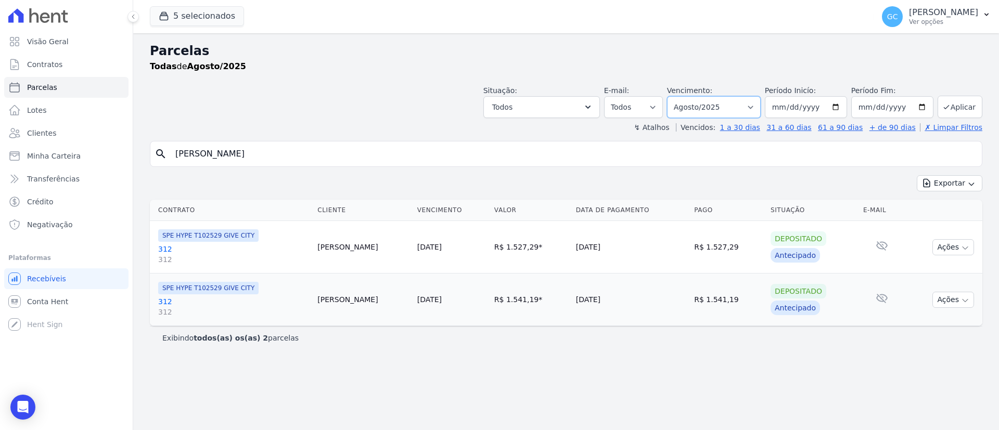
click at [725, 107] on select "Filtrar por período ──────── Todos os meses Janeiro/2024 Fevereiro/2024 Março/2…" at bounding box center [714, 107] width 94 height 22
select select "all"
click at [682, 96] on select "Filtrar por período ──────── Todos os meses Janeiro/2024 Fevereiro/2024 Março/2…" at bounding box center [714, 107] width 94 height 22
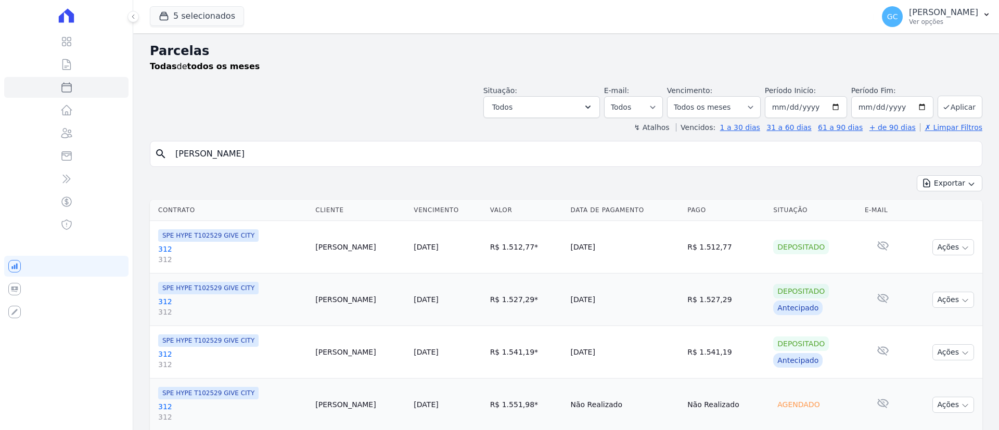
select select
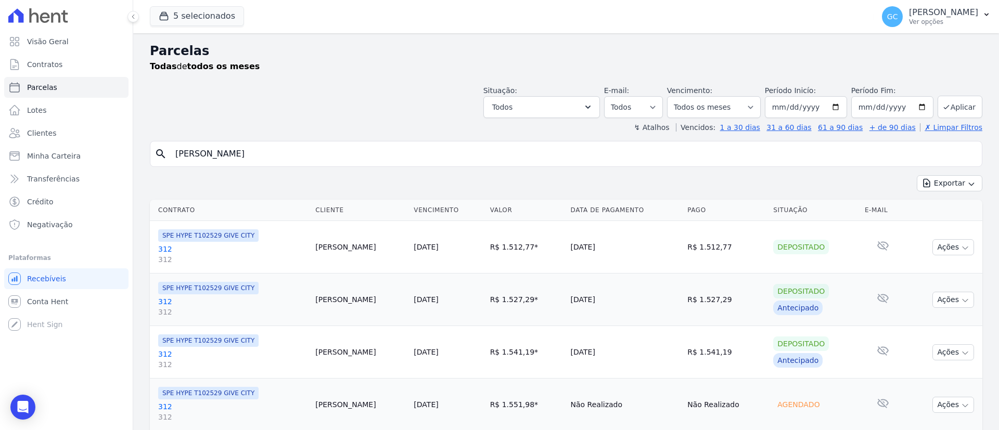
click at [35, 401] on div "Visão Geral Contratos [GEOGRAPHIC_DATA] Lotes Clientes Minha Carteira Transferê…" at bounding box center [66, 215] width 133 height 430
click at [23, 406] on icon "Open Intercom Messenger" at bounding box center [23, 408] width 12 height 14
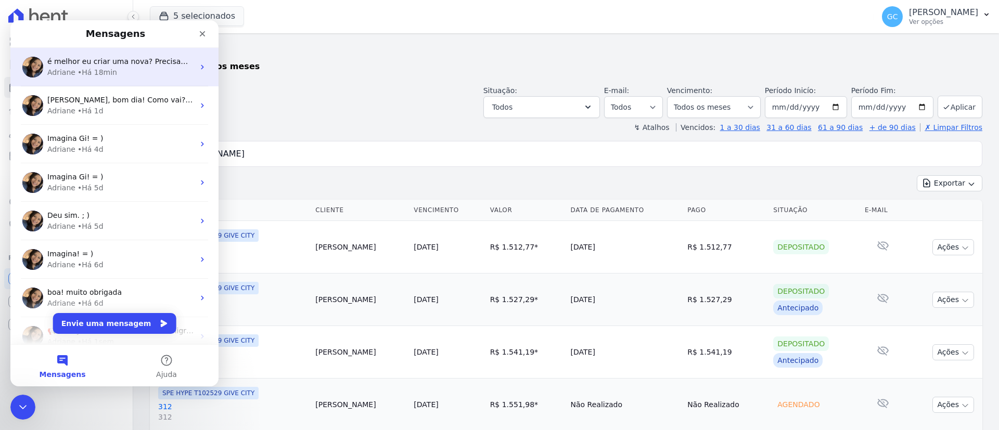
click at [110, 63] on span "é melhor eu criar uma nova? Precisamos ter duas parcelas, com vencimento em [DA…" at bounding box center [262, 61] width 430 height 8
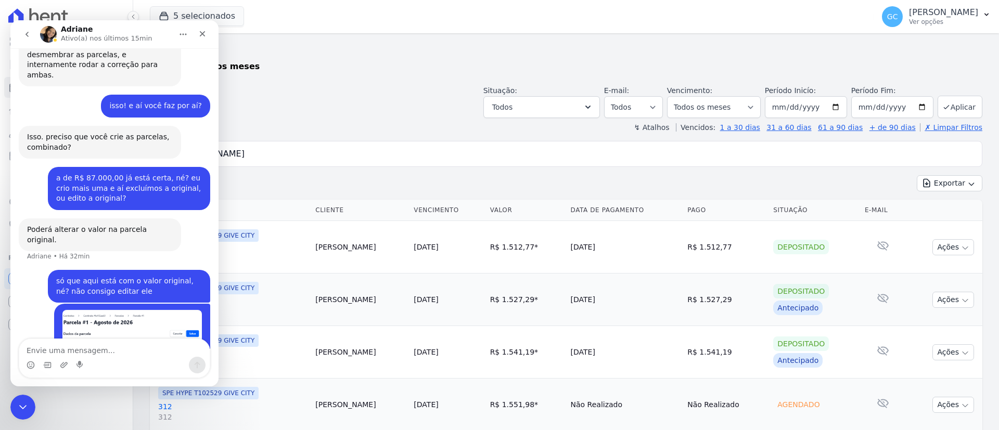
scroll to position [883, 0]
click at [23, 405] on icon "Encerramento do Messenger da Intercom" at bounding box center [21, 406] width 7 height 4
